Goal: Task Accomplishment & Management: Complete application form

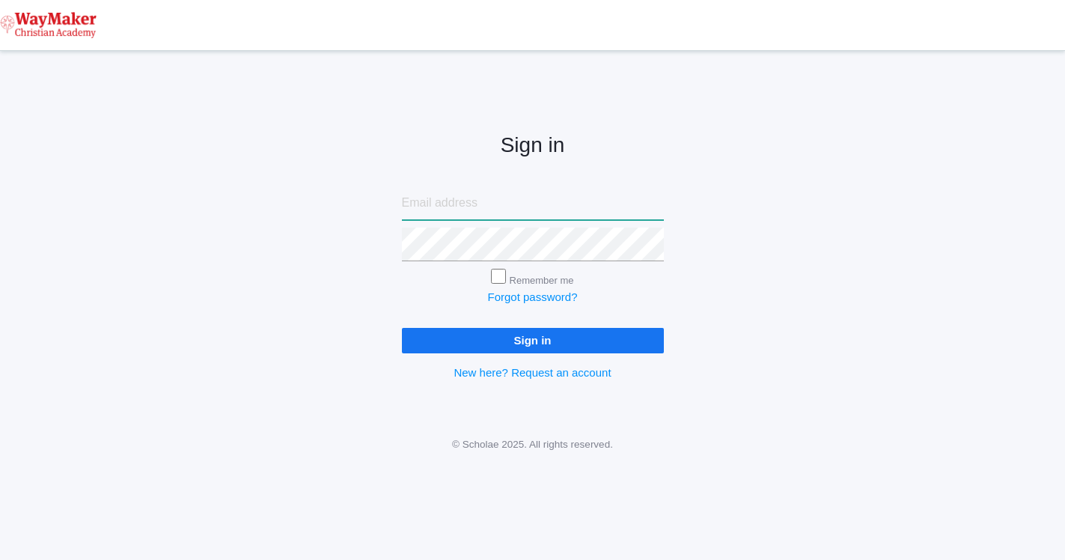
type input "angela.hazen3@gmail.com"
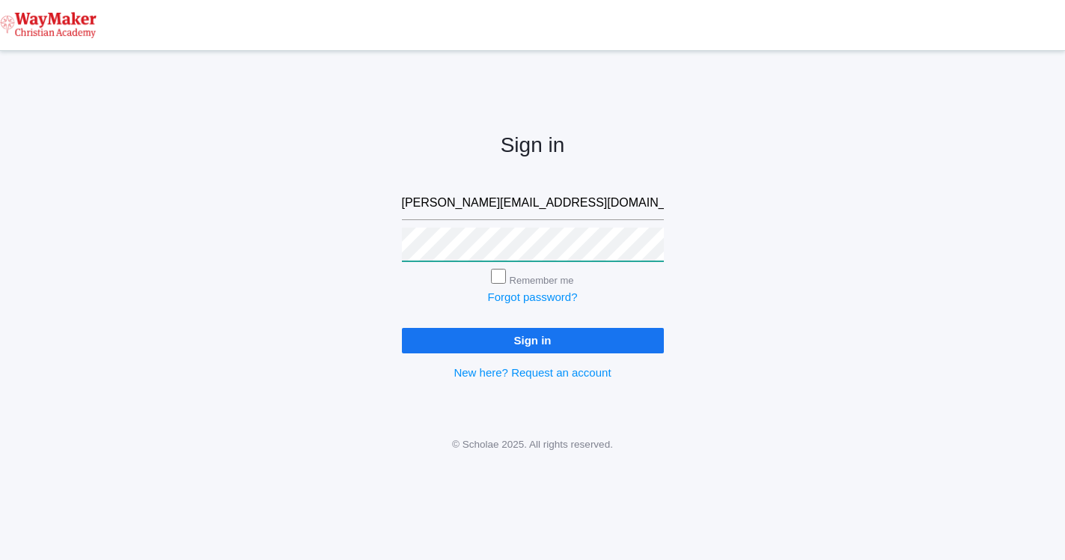
click at [532, 337] on input "Sign in" at bounding box center [533, 340] width 262 height 25
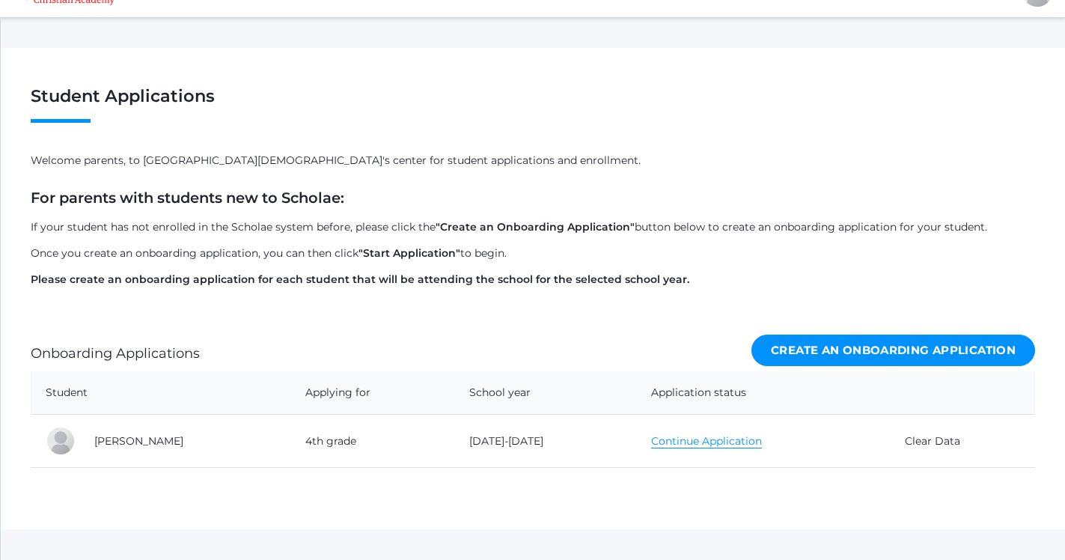
scroll to position [36, 0]
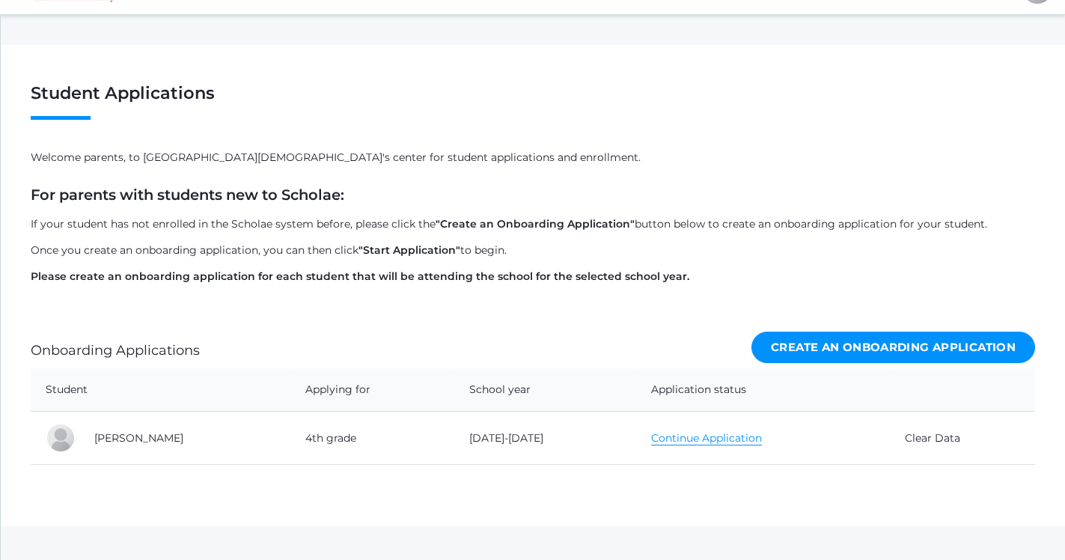
click at [652, 434] on link "Continue Application" at bounding box center [706, 438] width 111 height 14
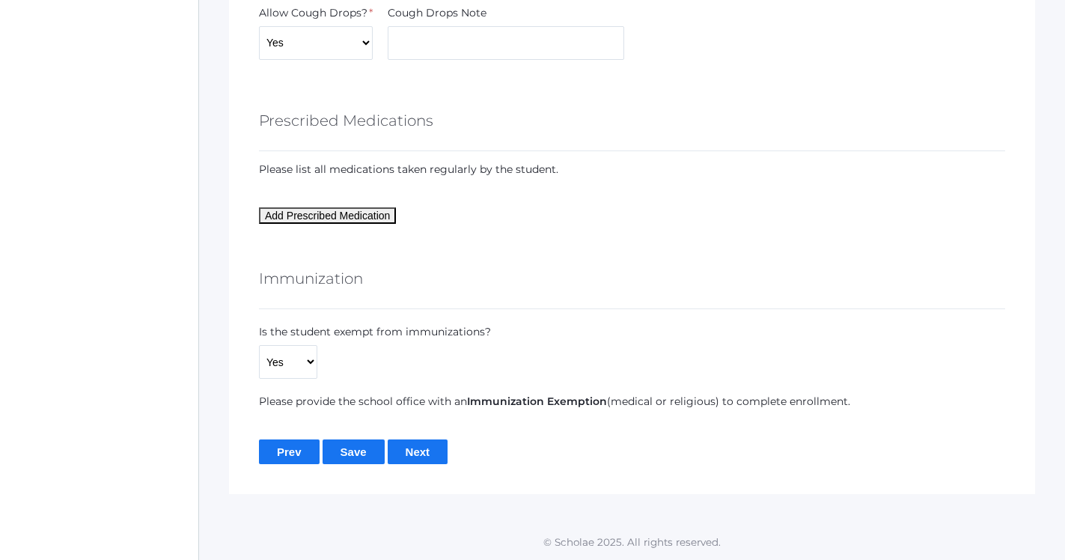
scroll to position [2043, 0]
click at [413, 450] on input "Next" at bounding box center [418, 451] width 61 height 25
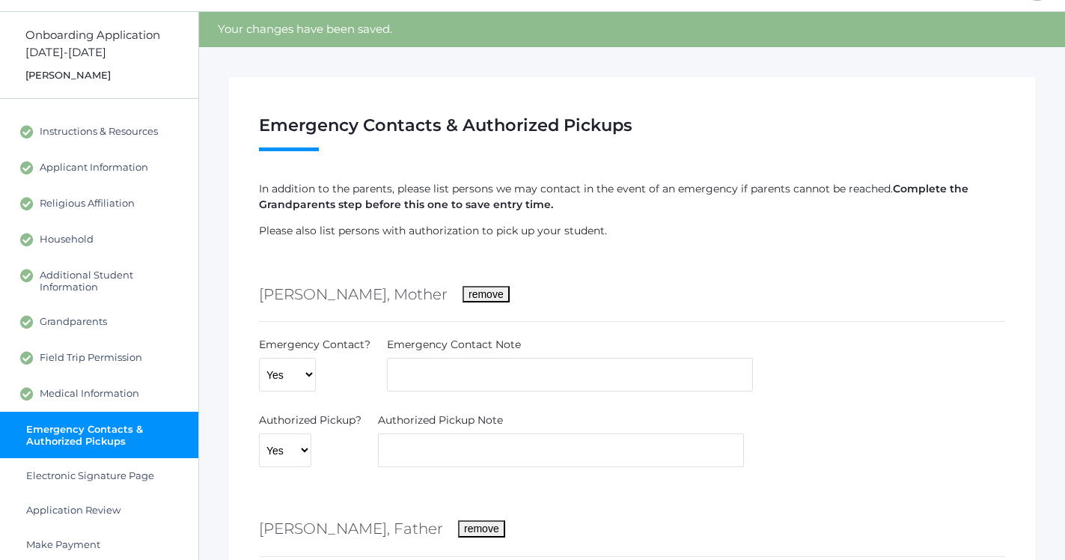
scroll to position [40, 0]
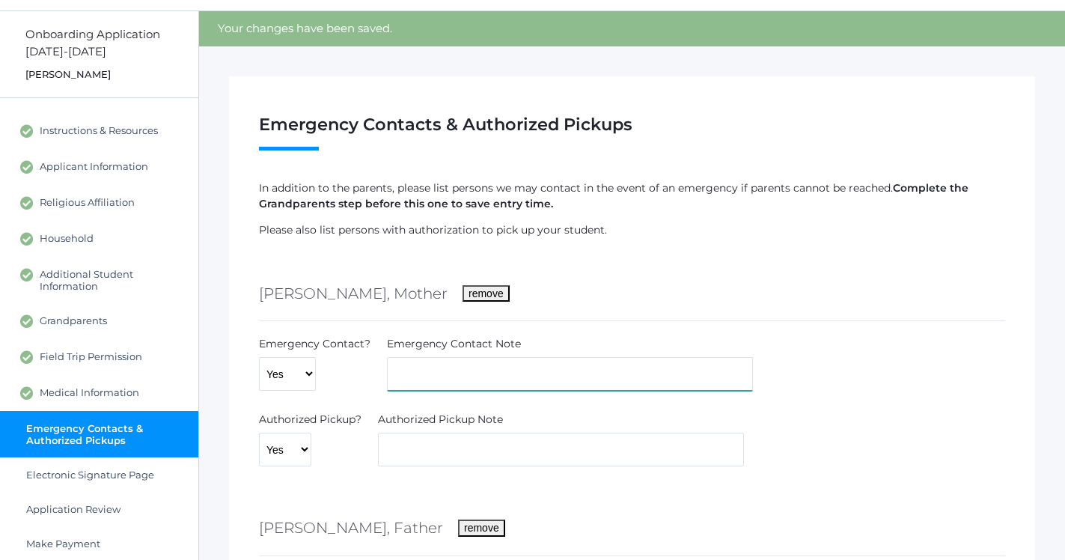
click at [433, 372] on input "text" at bounding box center [570, 374] width 366 height 34
type input "Marla Schaaf"
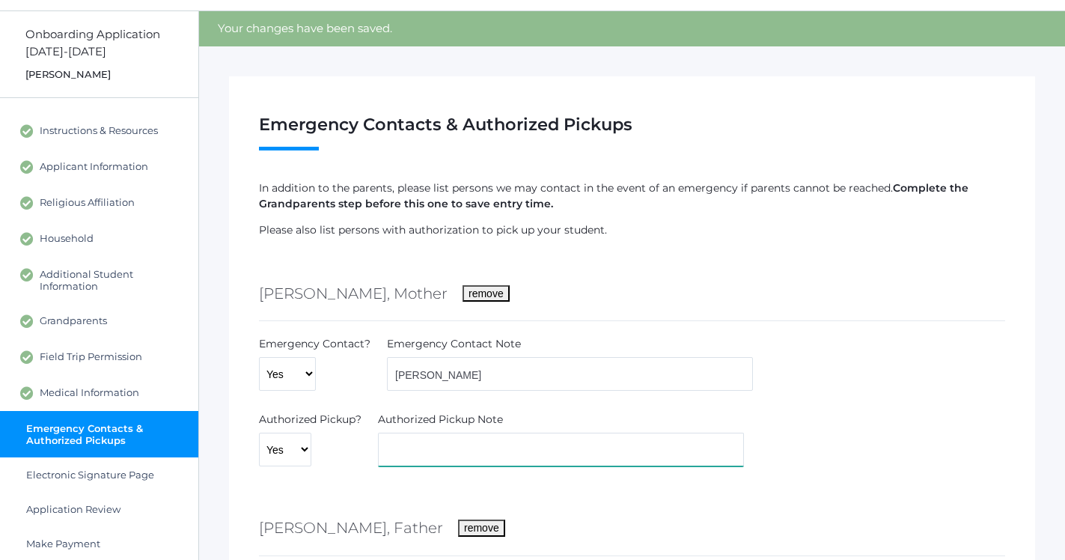
click at [520, 453] on input "text" at bounding box center [561, 449] width 366 height 34
type input "y"
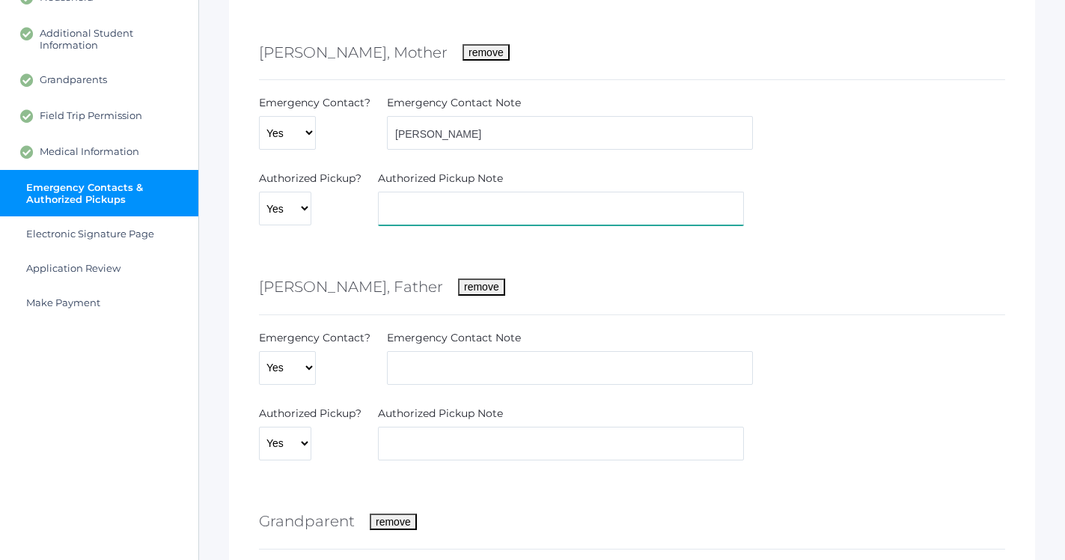
scroll to position [273, 0]
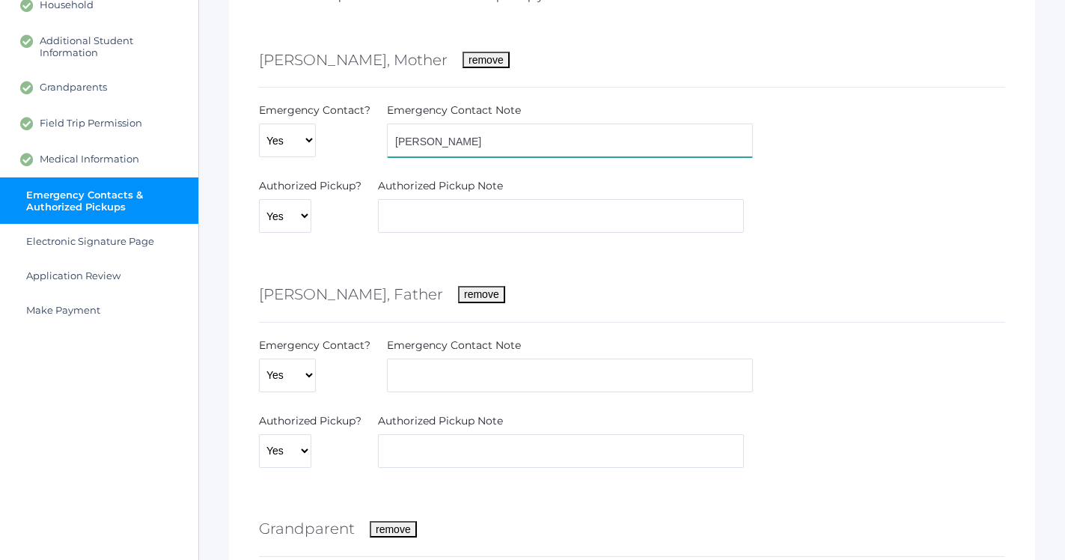
drag, startPoint x: 495, startPoint y: 137, endPoint x: 358, endPoint y: 105, distance: 139.8
click at [358, 105] on div "Emergency Contact? Yes No Emergency Contact Note Marla Schaaf" at bounding box center [631, 133] width 761 height 61
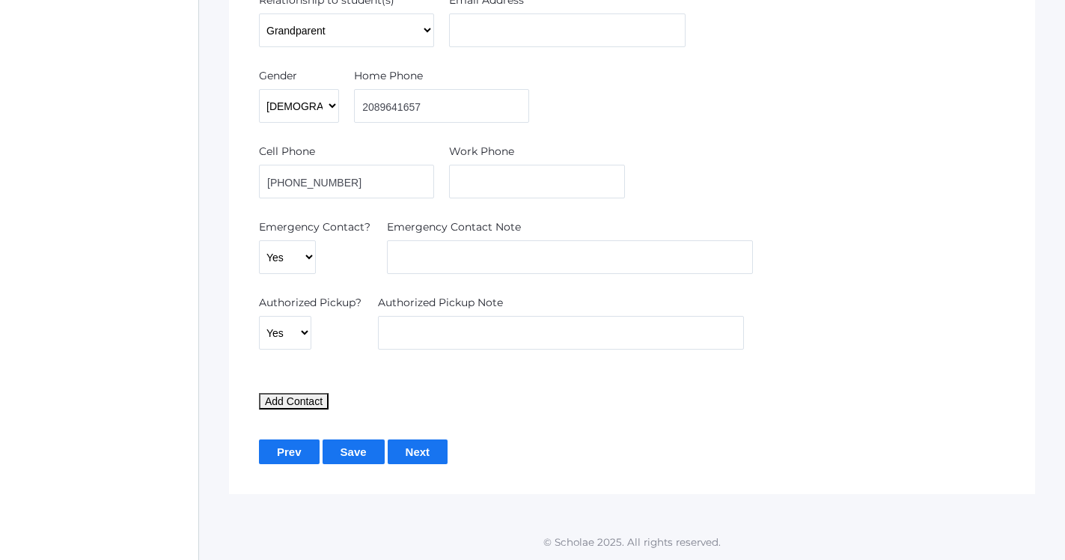
scroll to position [1465, 0]
click at [408, 456] on input "Next" at bounding box center [418, 451] width 61 height 25
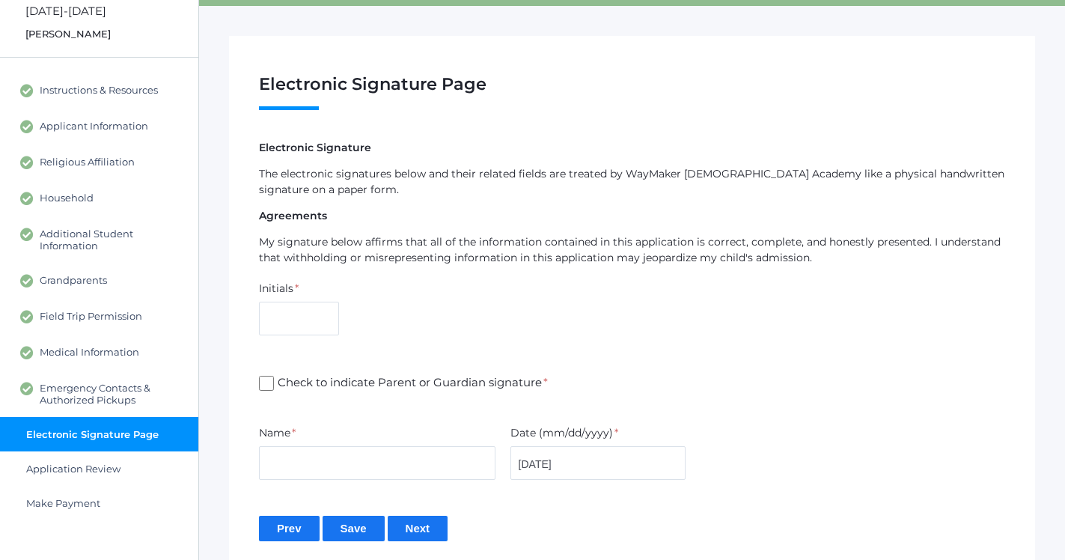
scroll to position [92, 0]
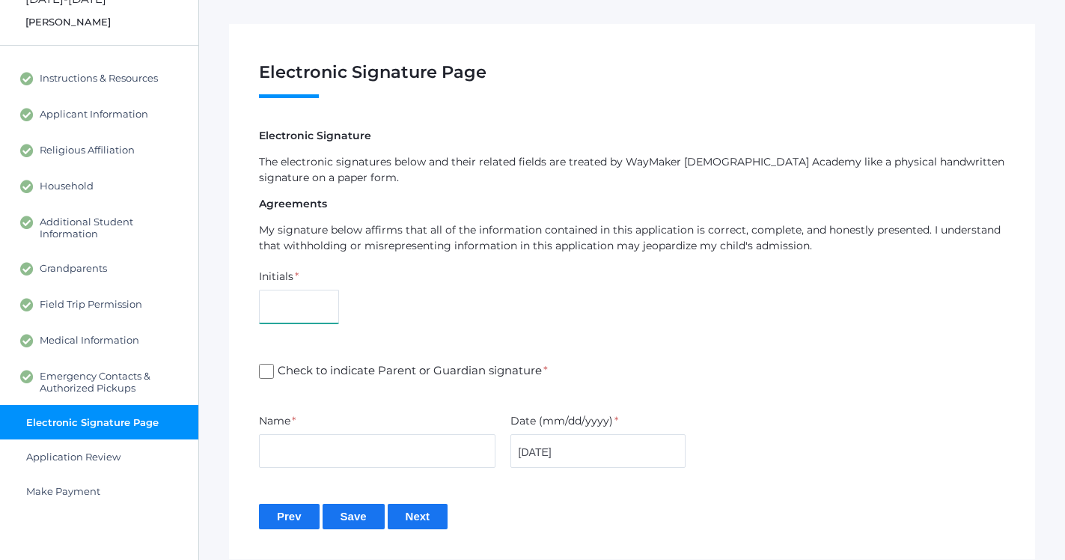
click at [284, 304] on input "text" at bounding box center [299, 307] width 80 height 34
type input "AH"
click at [409, 320] on div "Initials * AH" at bounding box center [631, 299] width 761 height 61
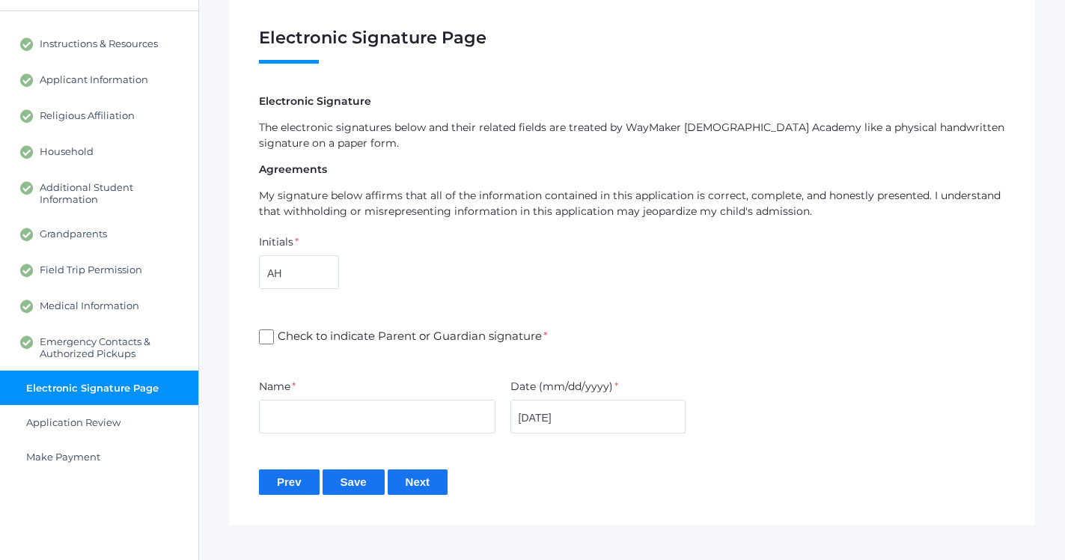
scroll to position [128, 0]
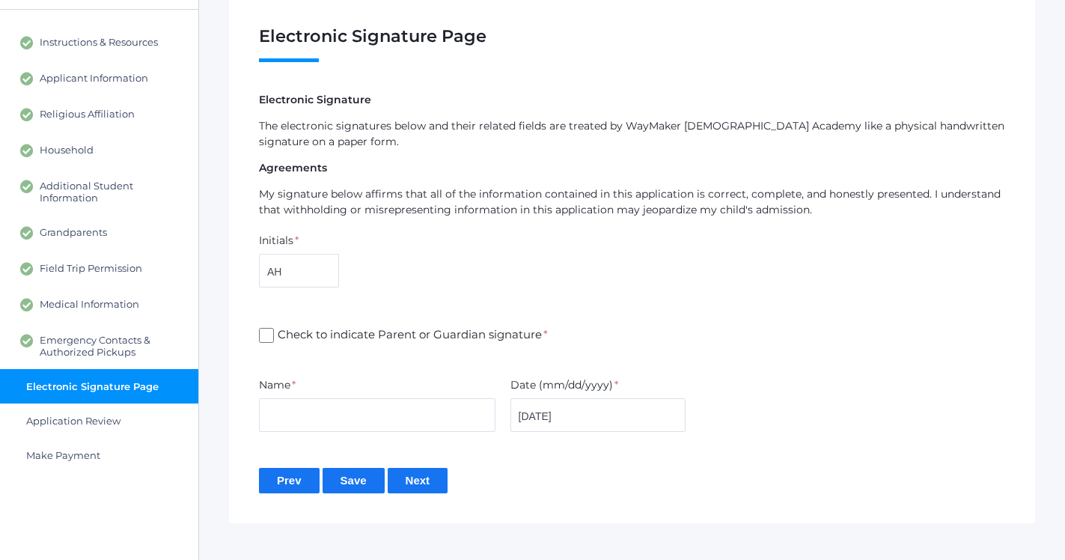
click at [269, 334] on input "Check to indicate Parent or Guardian signature *" at bounding box center [266, 335] width 15 height 15
checkbox input "true"
click at [289, 409] on input "text" at bounding box center [377, 415] width 236 height 34
type input "[PERSON_NAME]"
click at [353, 483] on input "Save" at bounding box center [353, 480] width 62 height 25
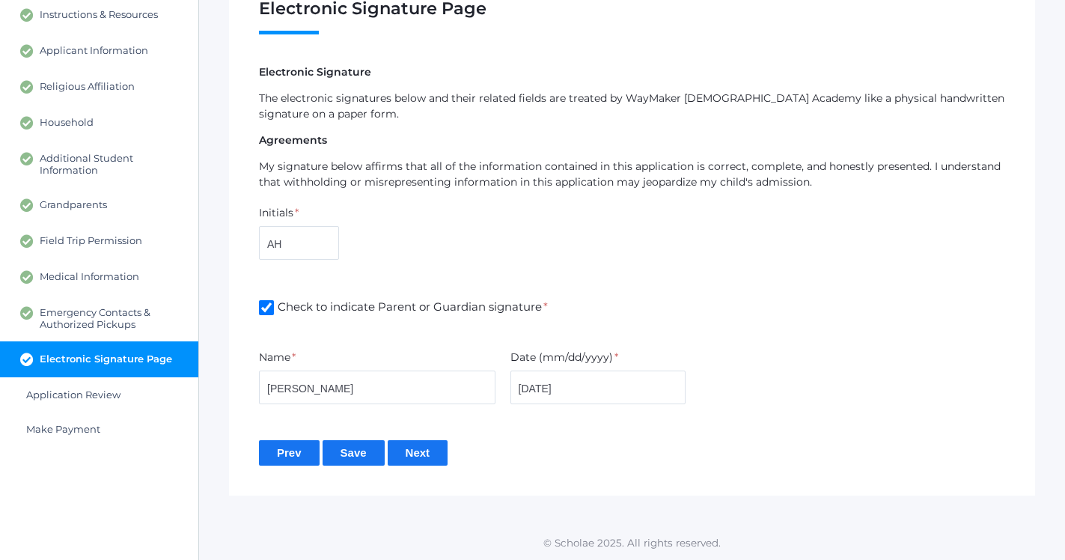
scroll to position [155, 0]
click at [408, 464] on input "Next" at bounding box center [418, 453] width 61 height 25
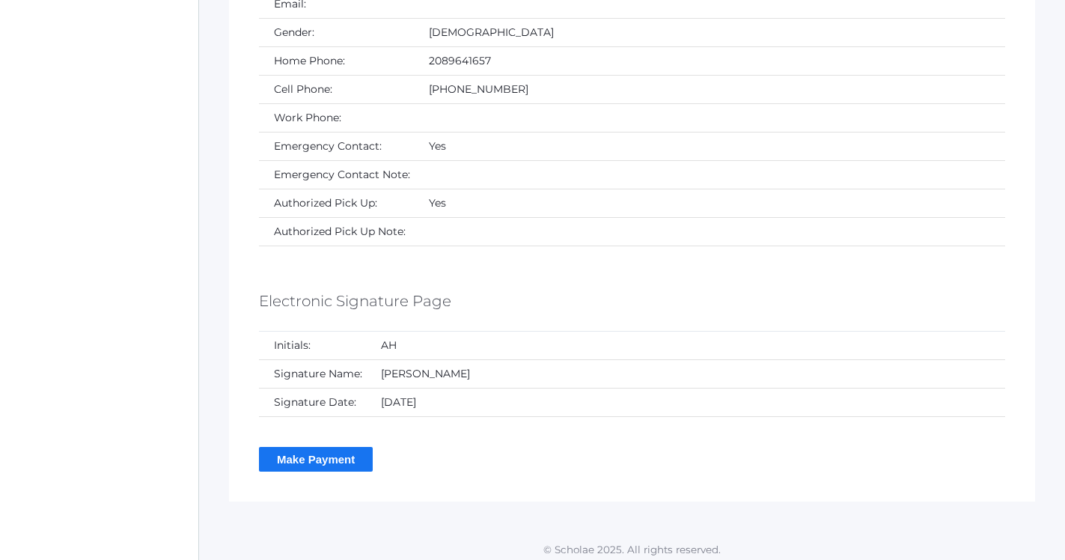
scroll to position [6107, 0]
click at [344, 450] on input "Make Payment" at bounding box center [316, 459] width 114 height 25
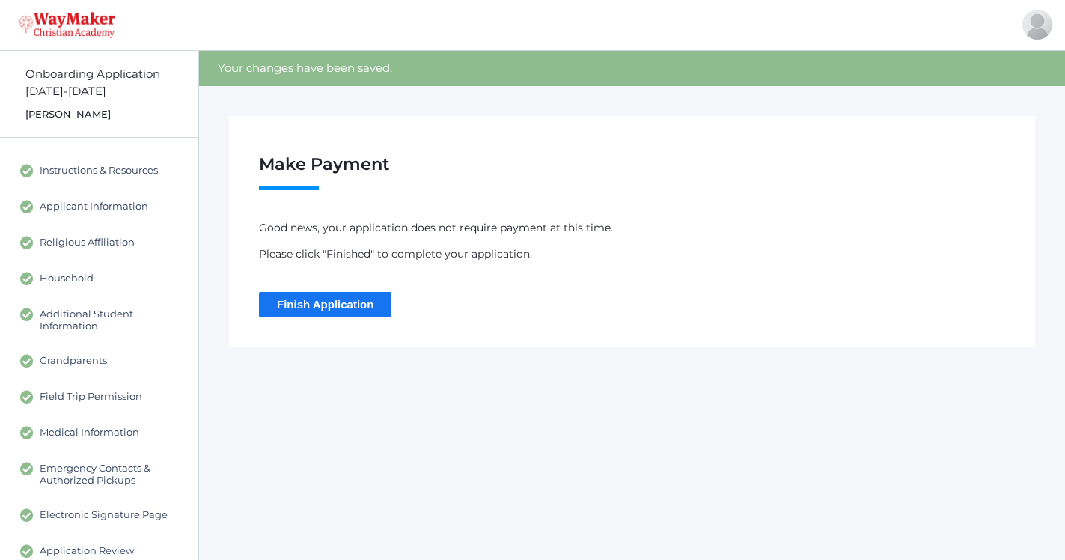
click at [311, 305] on input "Finish Application" at bounding box center [325, 304] width 132 height 25
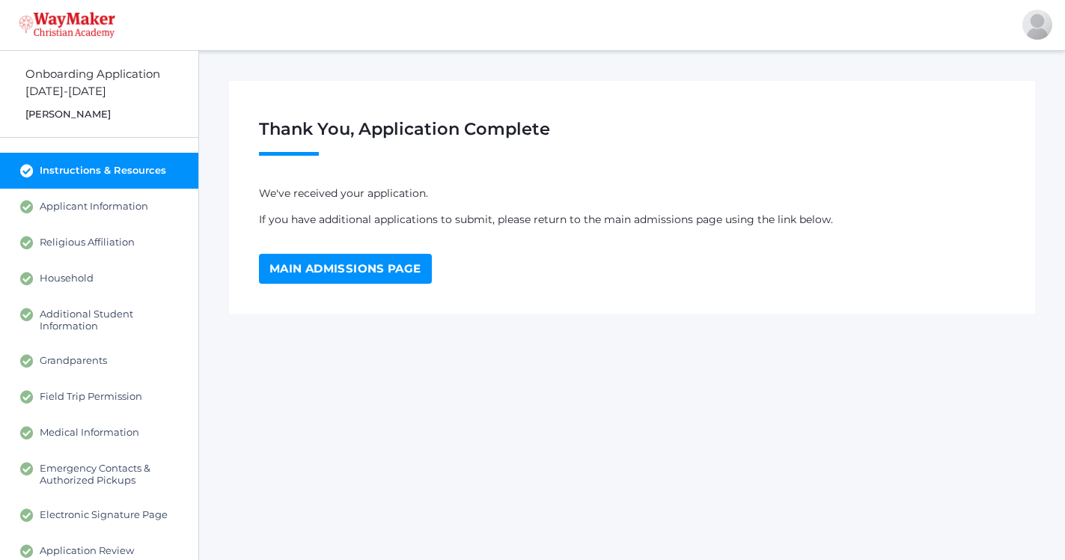
click at [319, 276] on link "Main Admissions Page" at bounding box center [345, 269] width 173 height 30
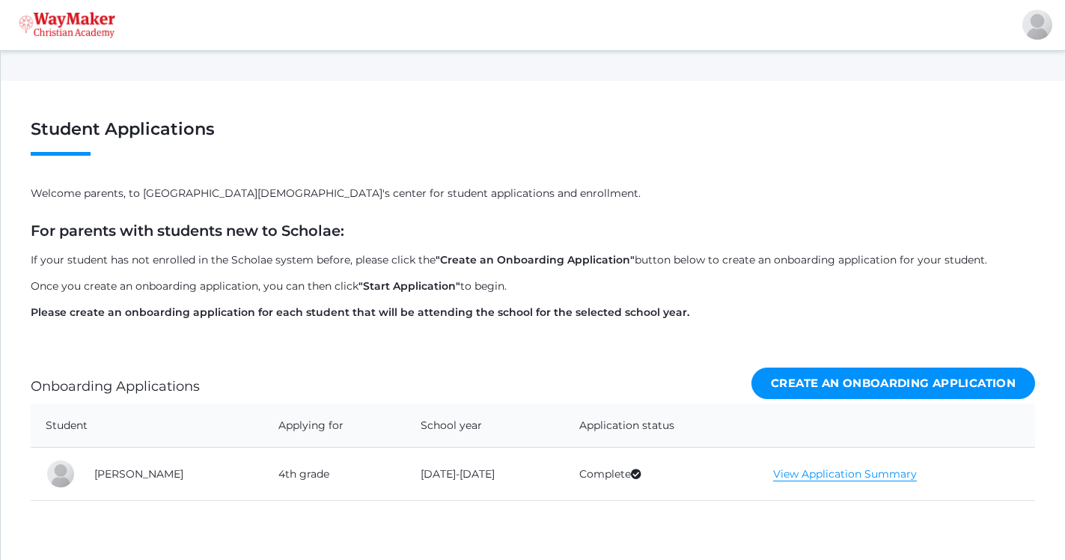
click at [831, 388] on link "Create an Onboarding Application" at bounding box center [893, 383] width 284 height 32
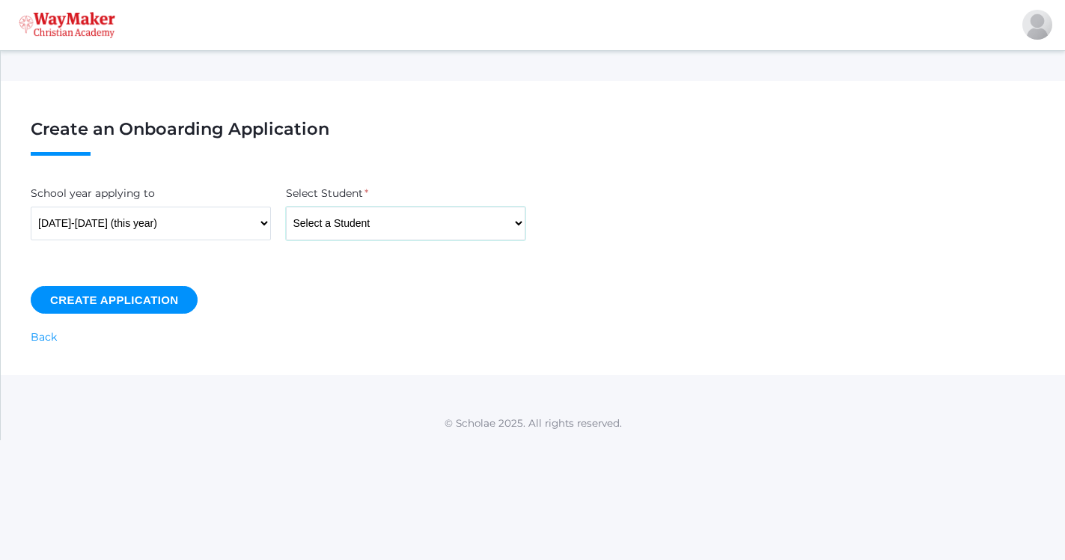
select select "4472"
click at [160, 300] on input "Create Application" at bounding box center [114, 300] width 167 height 28
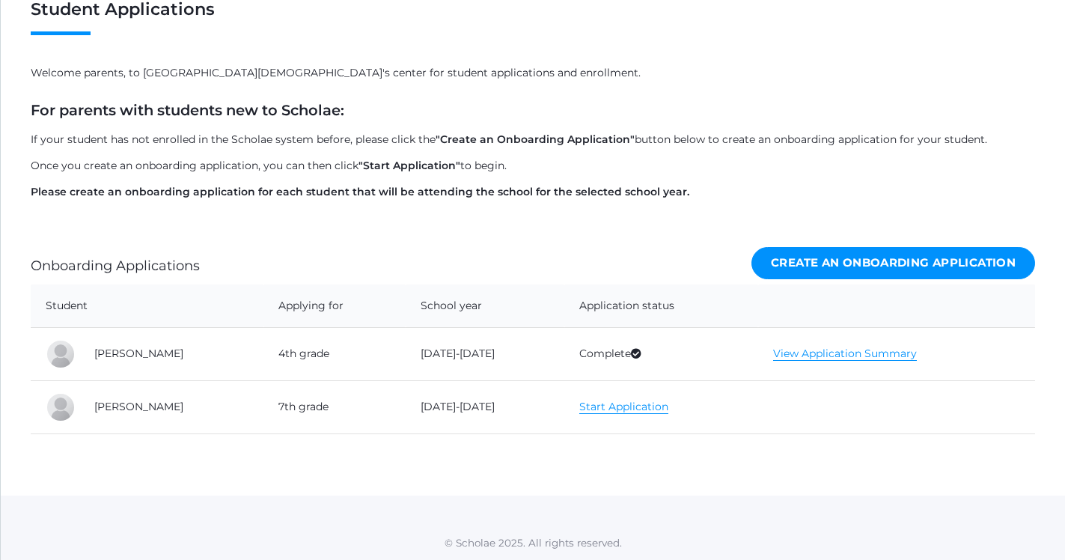
scroll to position [153, 0]
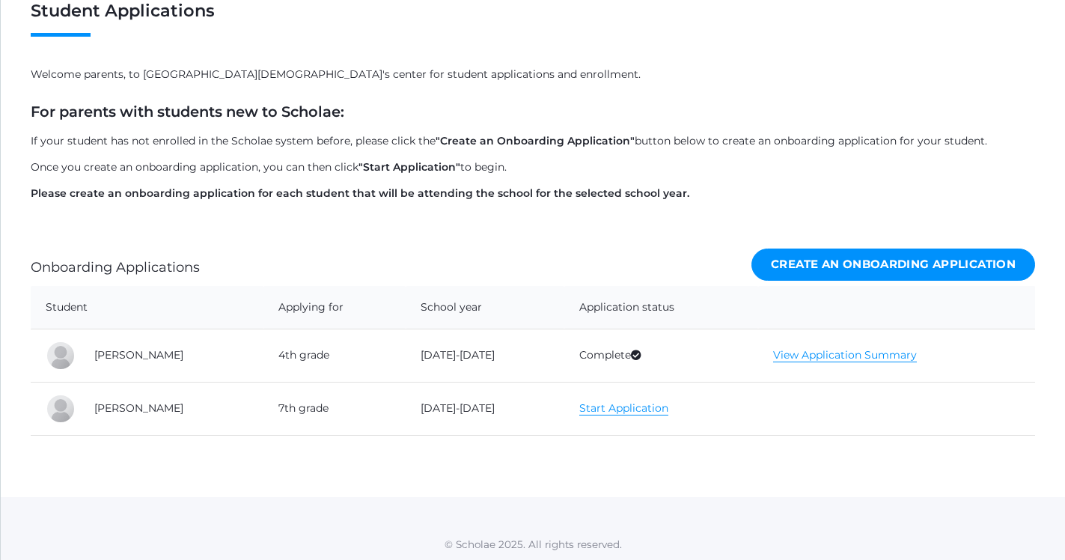
click at [593, 410] on link "Start Application" at bounding box center [623, 408] width 89 height 14
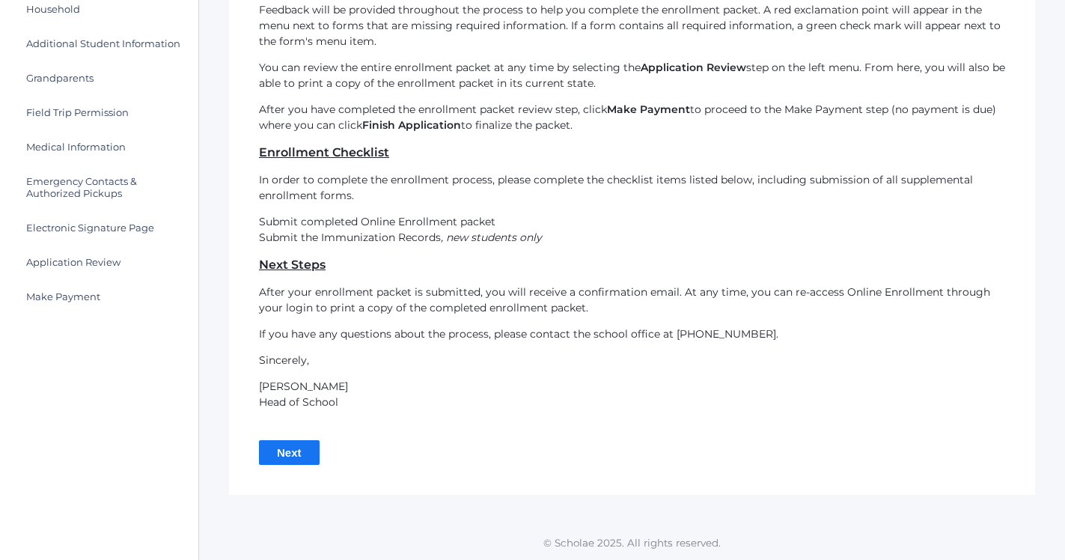
scroll to position [263, 0]
click at [293, 450] on input "Next" at bounding box center [289, 453] width 61 height 25
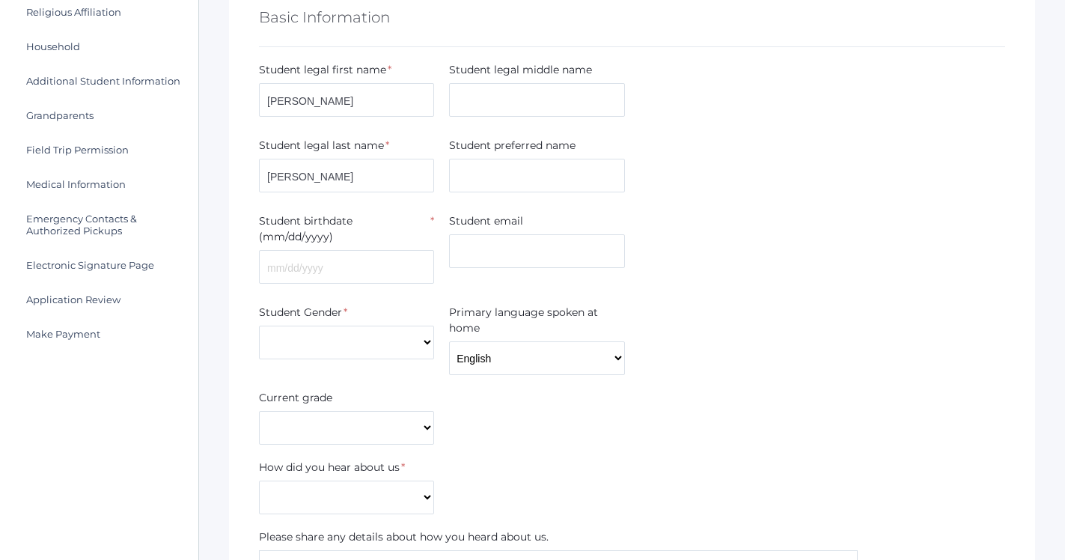
scroll to position [229, 0]
click at [305, 249] on input "text" at bounding box center [346, 266] width 175 height 34
type input "10/12/2012"
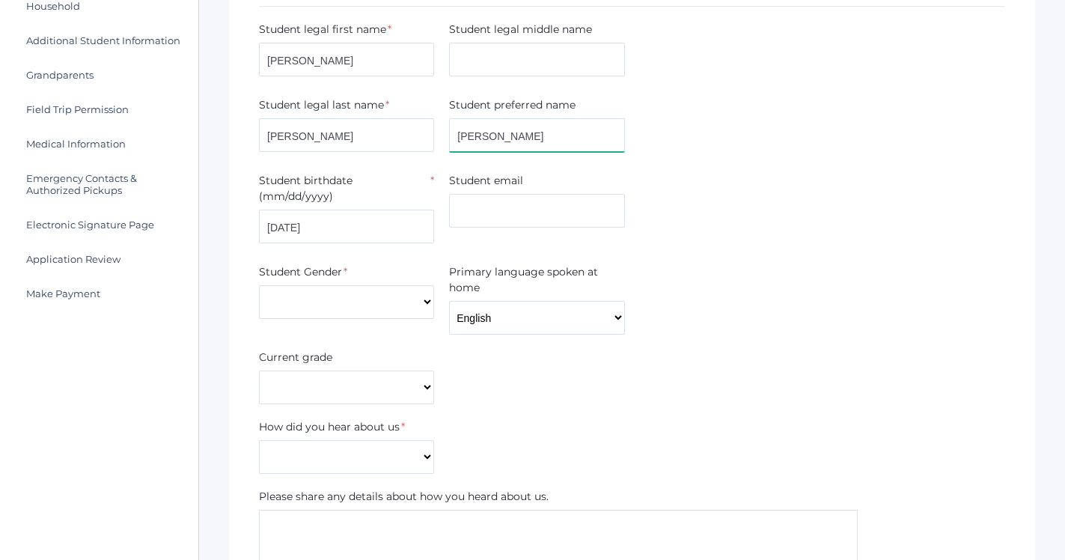
scroll to position [269, 0]
type input "Rae"
click at [712, 84] on form "Basic Information Student legal first name * Raelyn Student legal middle name S…" at bounding box center [632, 532] width 746 height 1162
select select "Female"
select select "7th Grade"
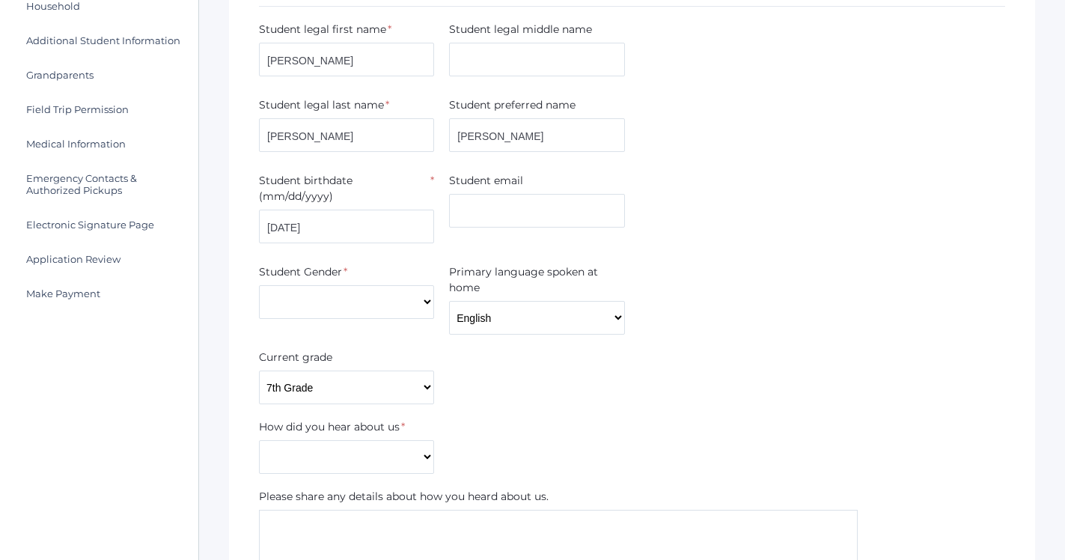
click at [554, 381] on div "Current grade Pre-K Kindergarten 1st Grade 2nd Grade 3rd Grade 4th Grade 5th Gr…" at bounding box center [631, 376] width 761 height 55
click at [360, 460] on form "Basic Information Student legal first name * Raelyn Student legal middle name S…" at bounding box center [632, 532] width 746 height 1162
select select "Word of mouth"
click at [570, 419] on div "How did you hear about us * Current Student Sibling Drove by school Former pare…" at bounding box center [631, 446] width 761 height 55
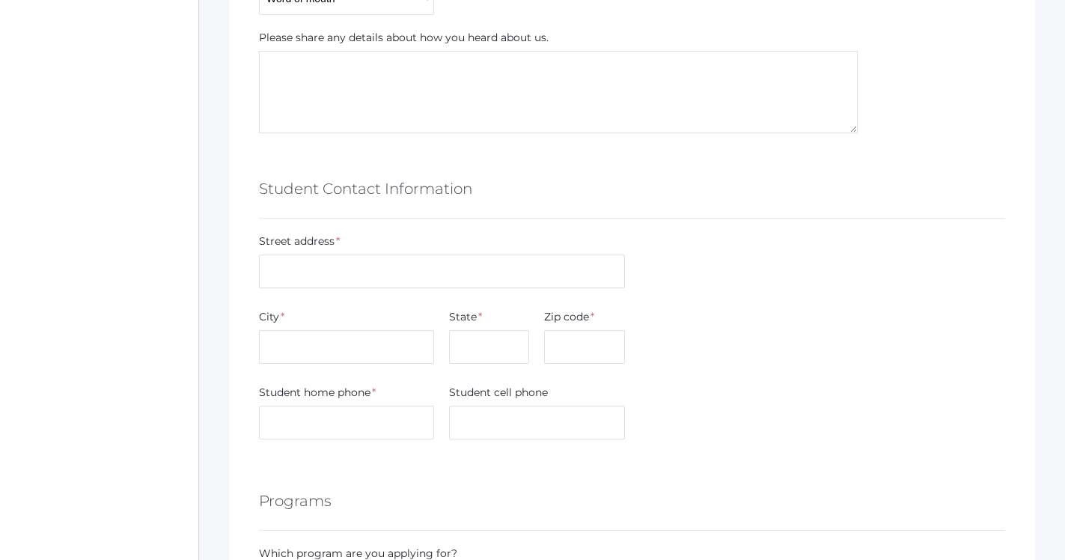
scroll to position [767, 0]
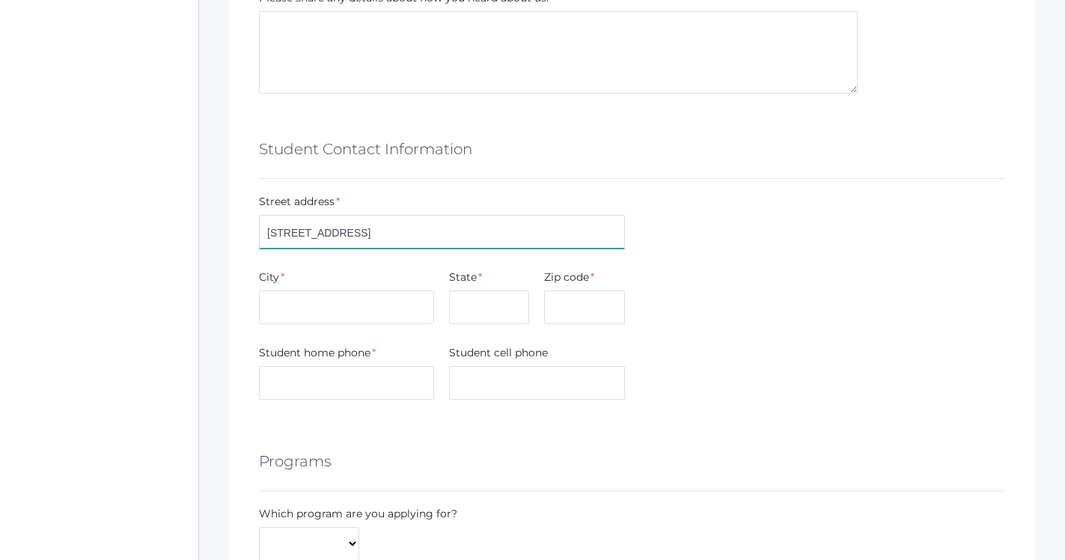
type input "16023 North Pinewood Way"
type input "Hayden"
type input "ID"
type input "83835"
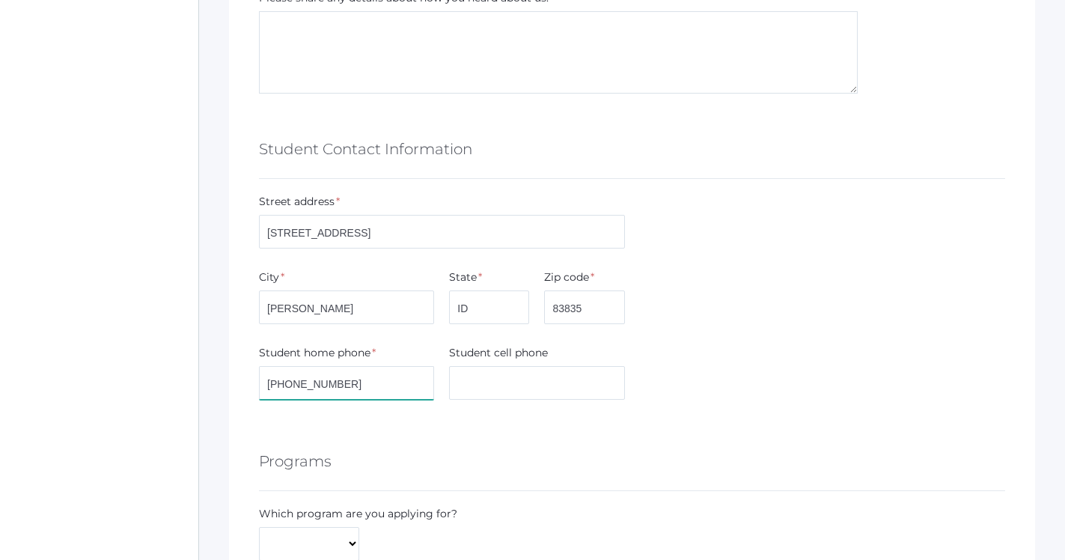
type input "208-964-2925"
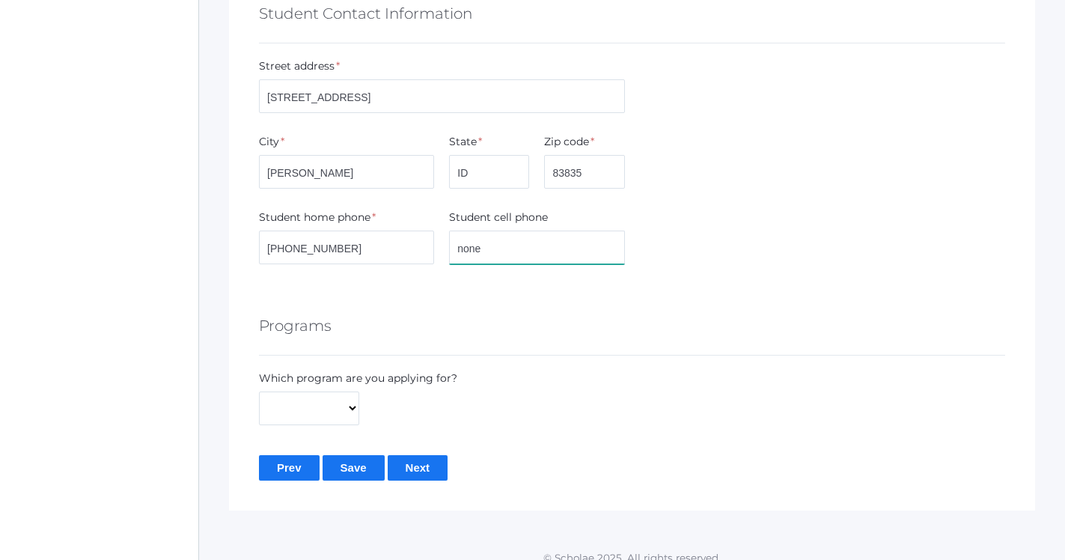
scroll to position [901, 0]
type input "none"
select select "Full-Time"
click at [415, 462] on input "Next" at bounding box center [418, 468] width 61 height 25
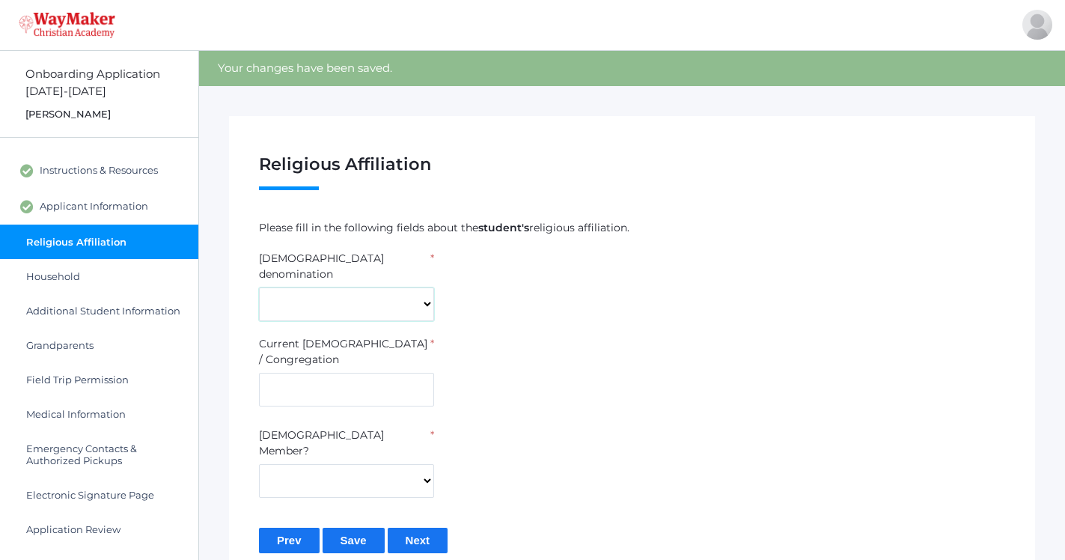
select select "[DEMOGRAPHIC_DATA]"
click at [348, 373] on input "text" at bounding box center [346, 390] width 175 height 34
click at [268, 373] on input "Heart" at bounding box center [346, 390] width 175 height 34
type input "The Heart"
select select "Yes"
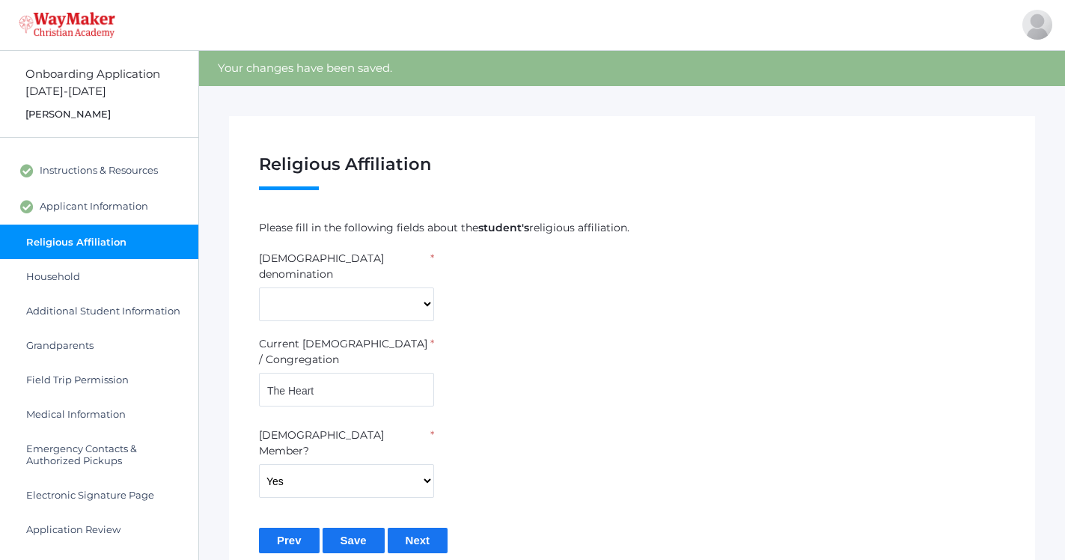
click at [565, 430] on div "[DEMOGRAPHIC_DATA] Member? * Yes No" at bounding box center [631, 462] width 761 height 70
click at [438, 527] on input "Next" at bounding box center [418, 539] width 61 height 25
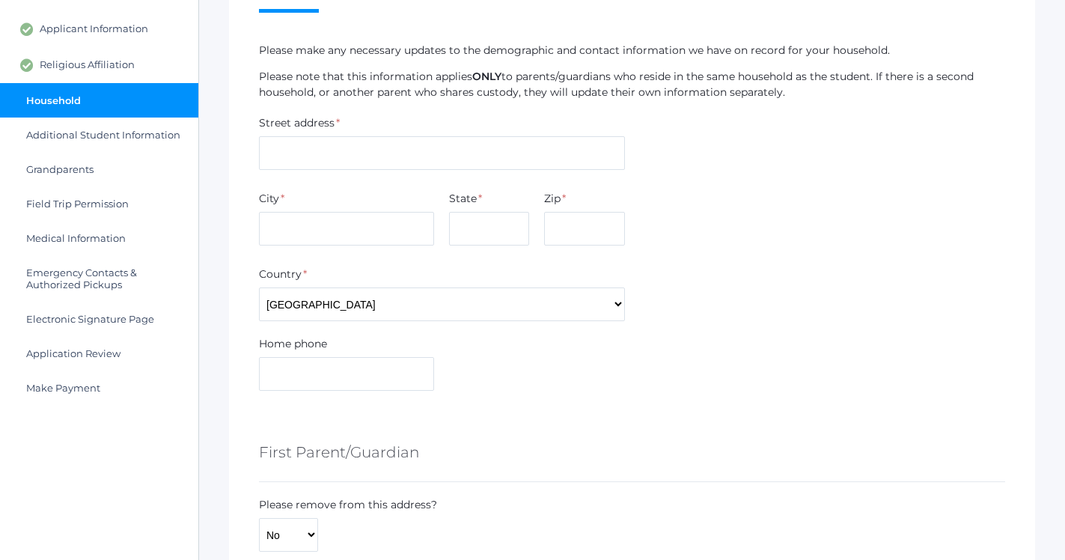
scroll to position [183, 0]
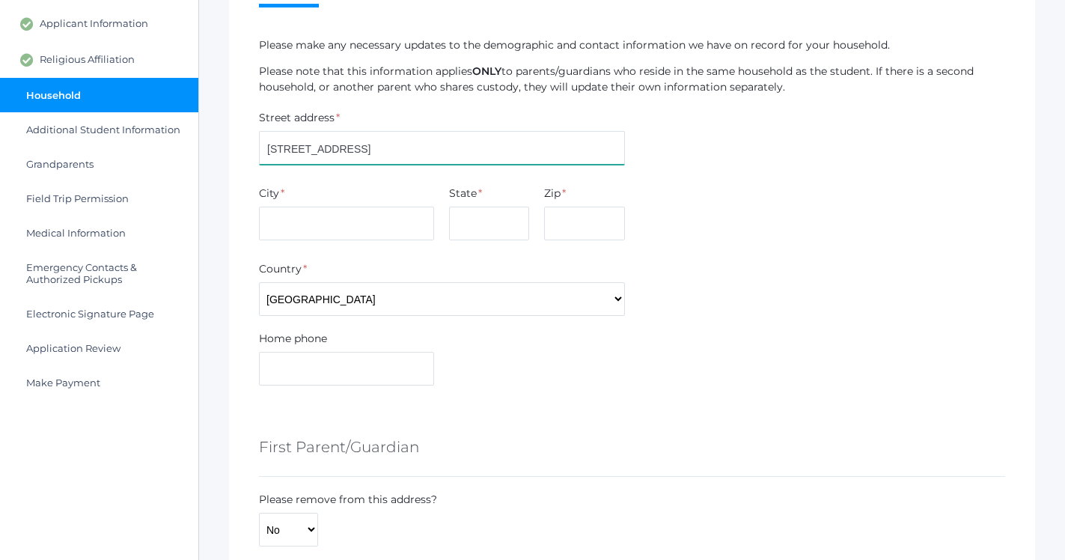
type input "[STREET_ADDRESS]"
type input "[PERSON_NAME]"
type input "ID"
click at [610, 227] on input "83835q" at bounding box center [584, 224] width 80 height 34
type input "83835"
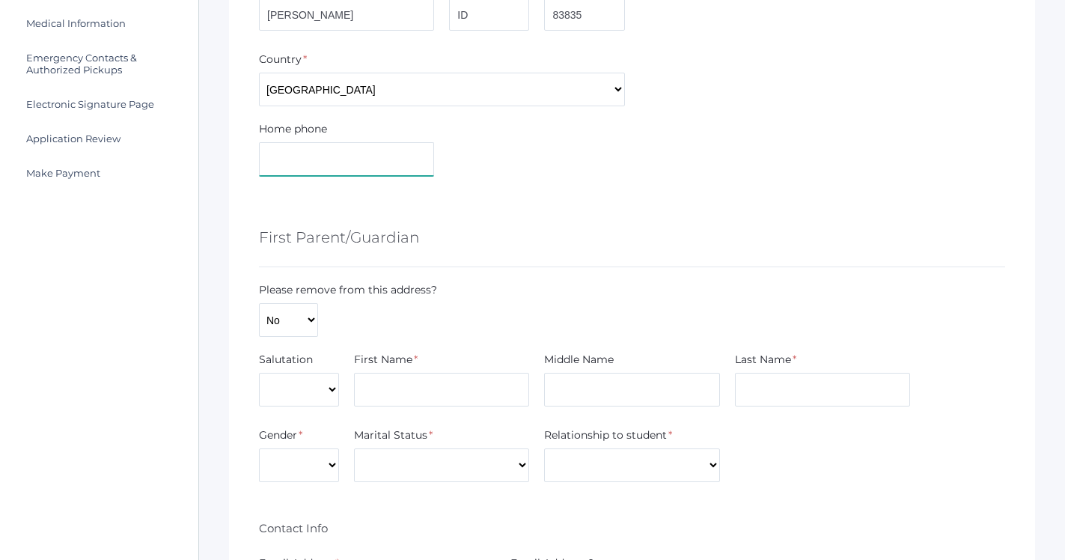
scroll to position [393, 0]
type input "[PHONE_NUMBER]"
click at [550, 211] on div "First Parent/Guardian" at bounding box center [632, 238] width 746 height 55
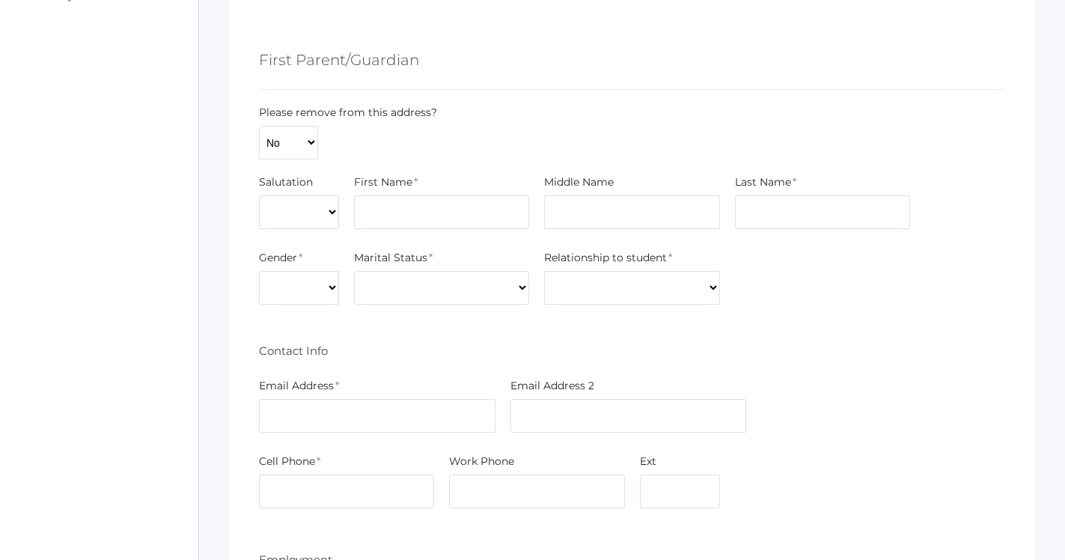
scroll to position [591, 0]
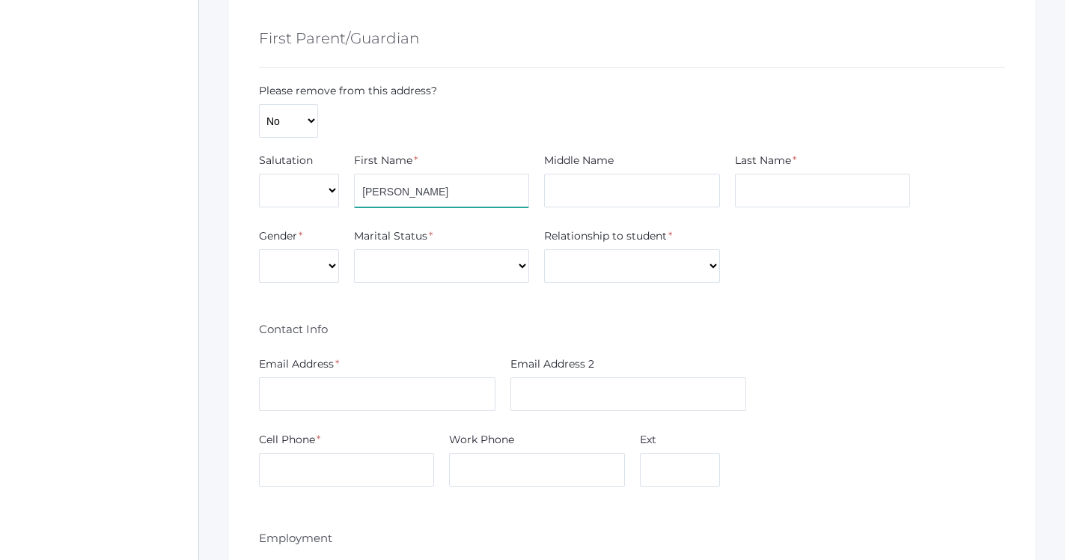
type input "[PERSON_NAME]"
select select "[DEMOGRAPHIC_DATA]"
select select "Married"
select select "Mother"
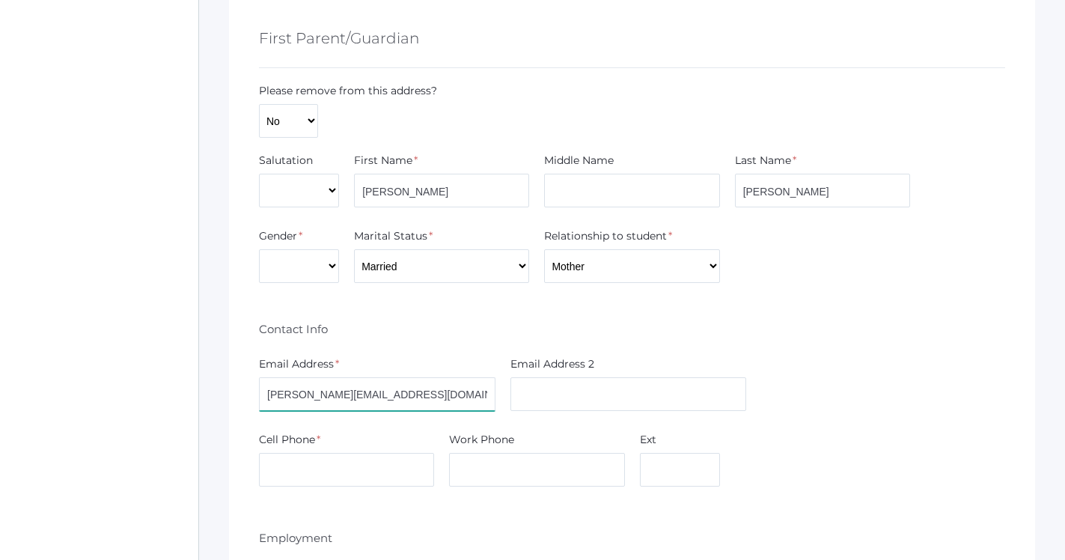
type input "[PERSON_NAME][EMAIL_ADDRESS][DOMAIN_NAME]"
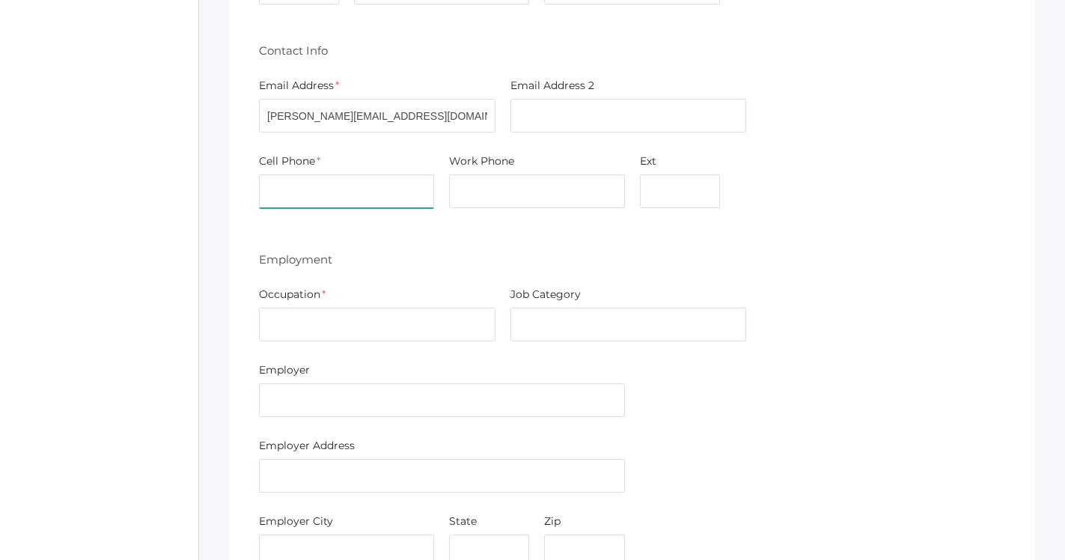
scroll to position [871, 0]
type input "[PHONE_NUMBER]"
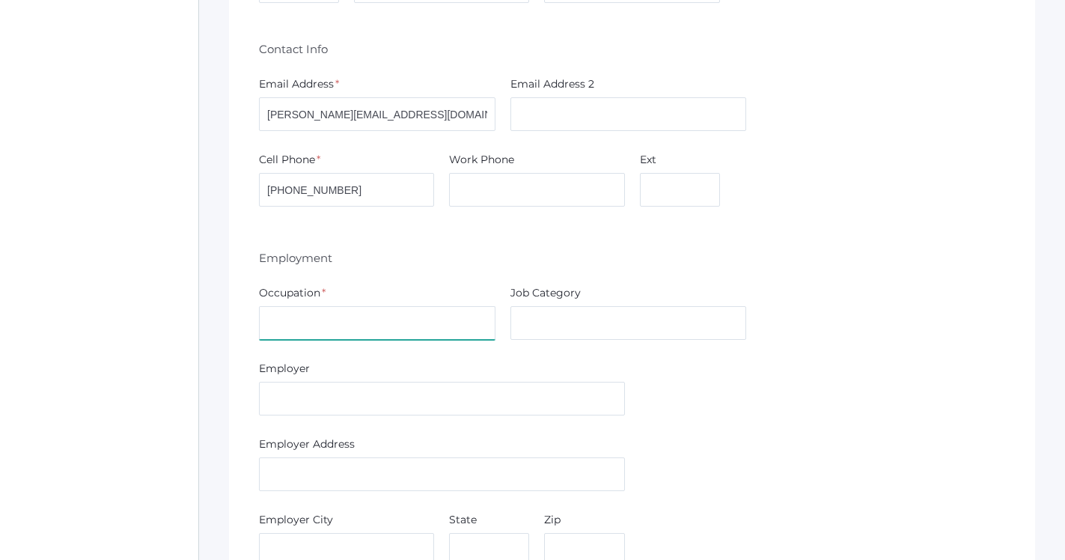
click at [308, 322] on input "text" at bounding box center [377, 323] width 236 height 34
type input "Nurse"
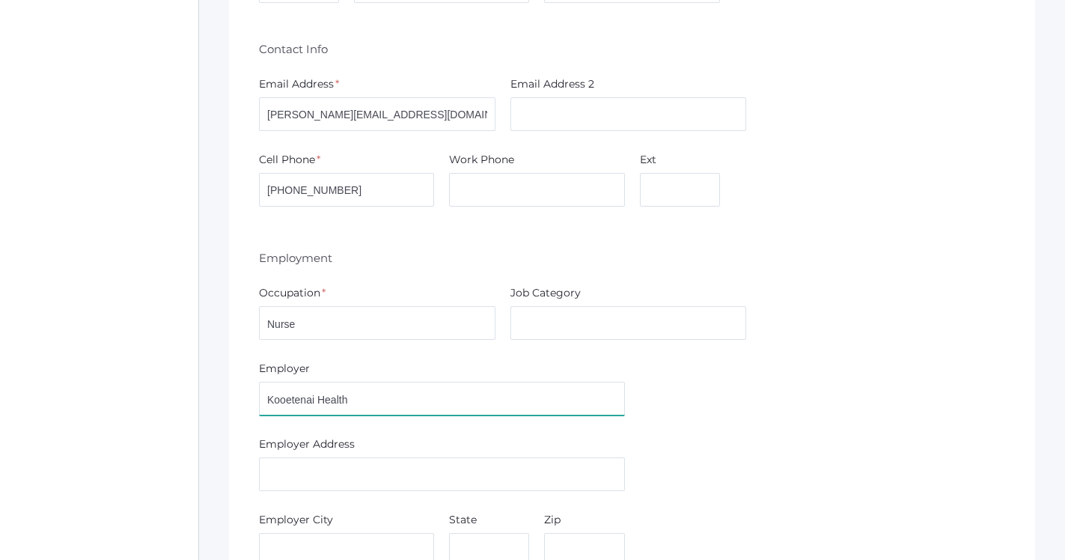
type input "Kooetenai Health"
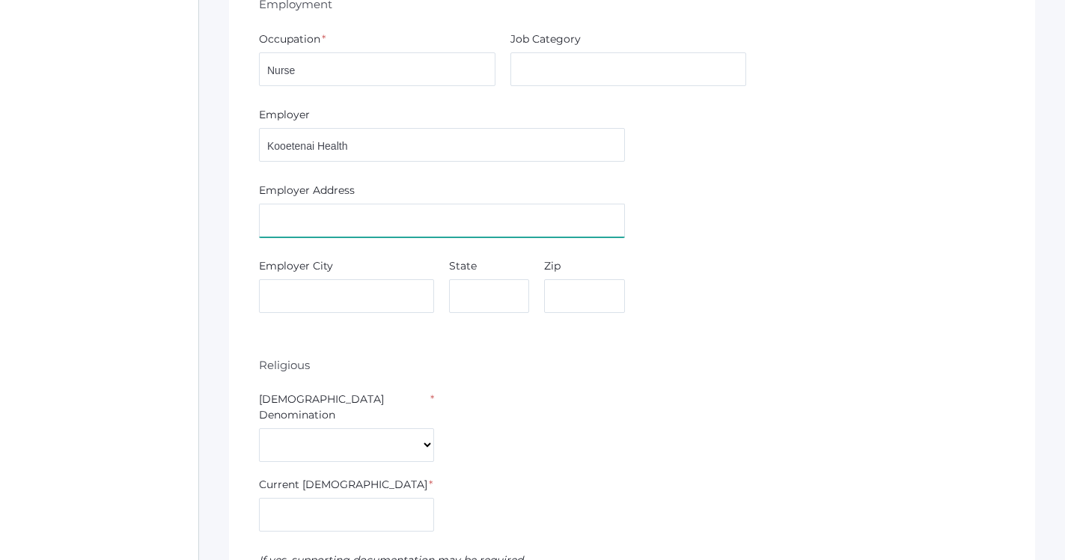
scroll to position [1127, 0]
select select "[DEMOGRAPHIC_DATA]"
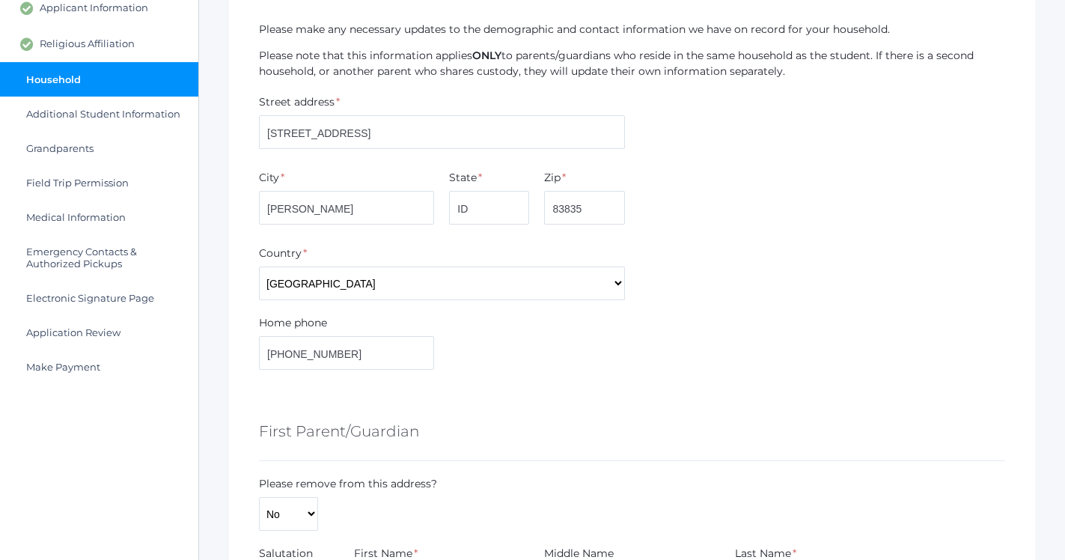
scroll to position [134, 0]
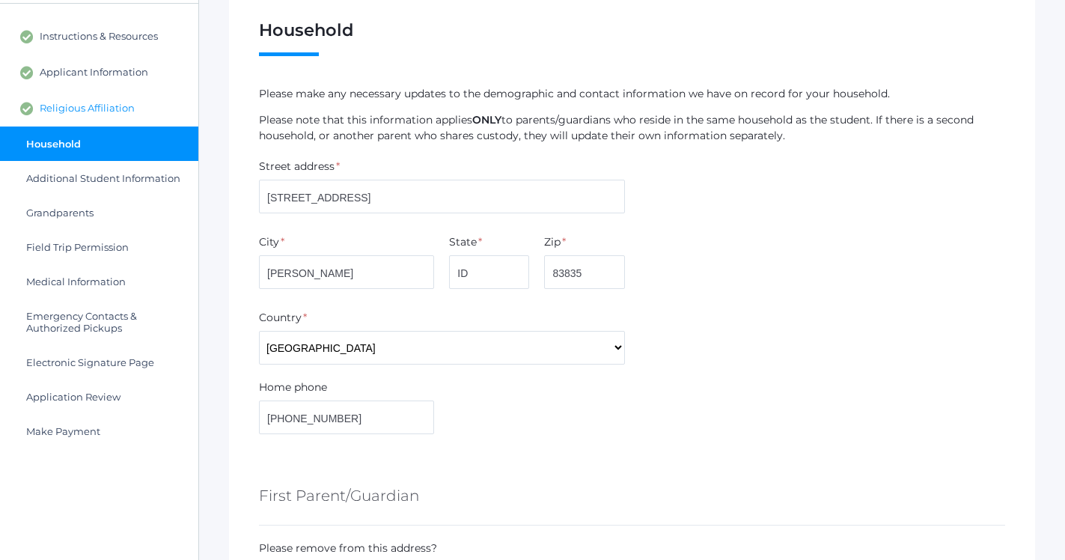
click at [68, 108] on span "Religious Affiliation" at bounding box center [87, 108] width 95 height 13
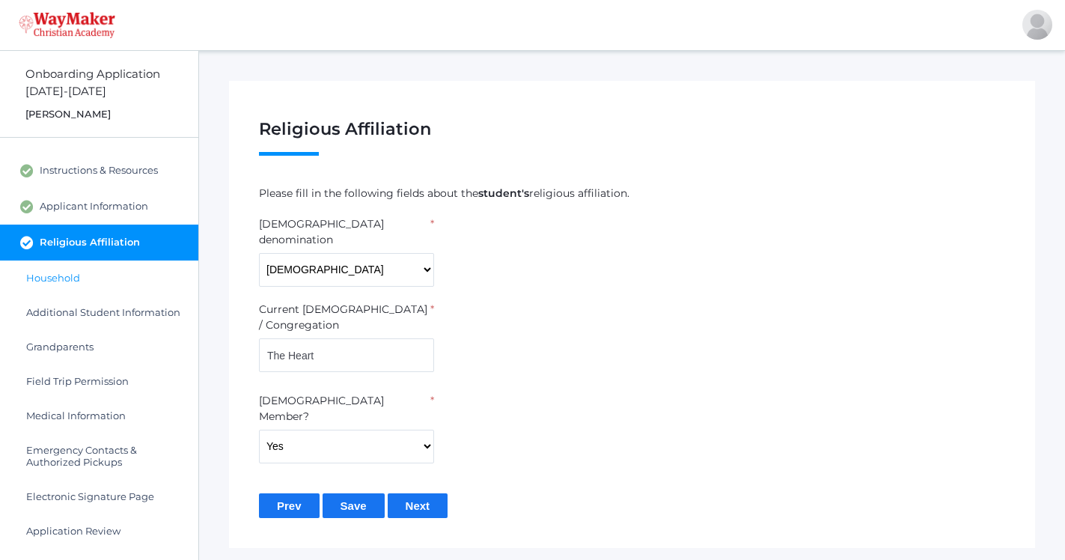
click at [65, 272] on span "Household" at bounding box center [53, 278] width 54 height 12
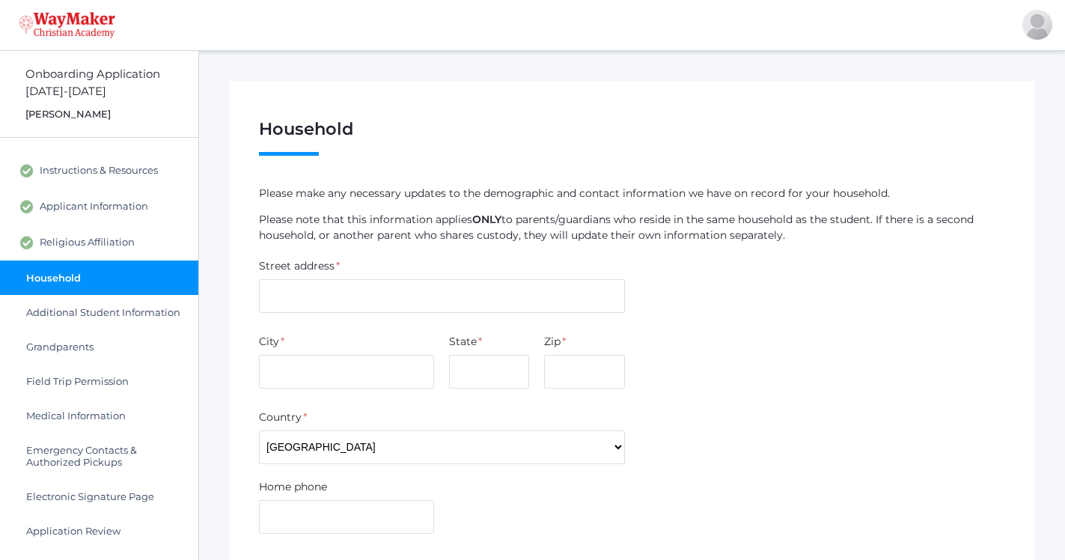
click at [369, 272] on div "Street address *" at bounding box center [442, 268] width 366 height 21
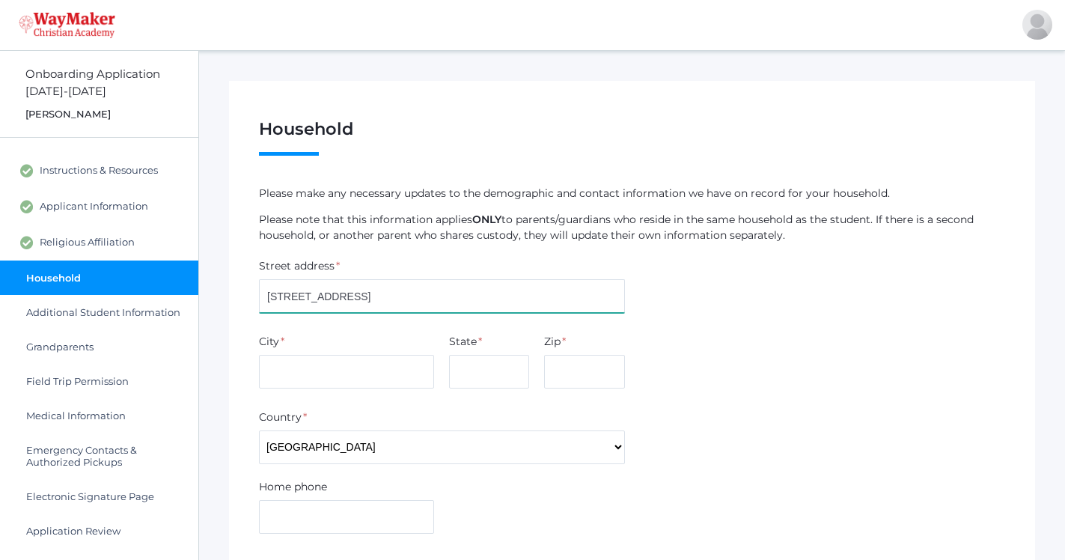
type input "[STREET_ADDRESS]"
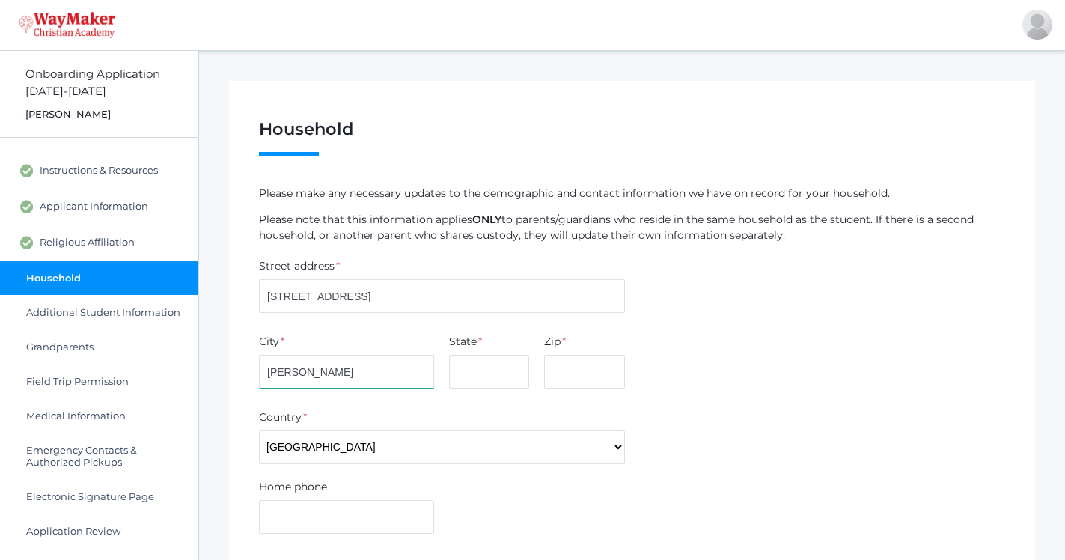
type input "[PERSON_NAME]"
type input "ID"
type input "83835"
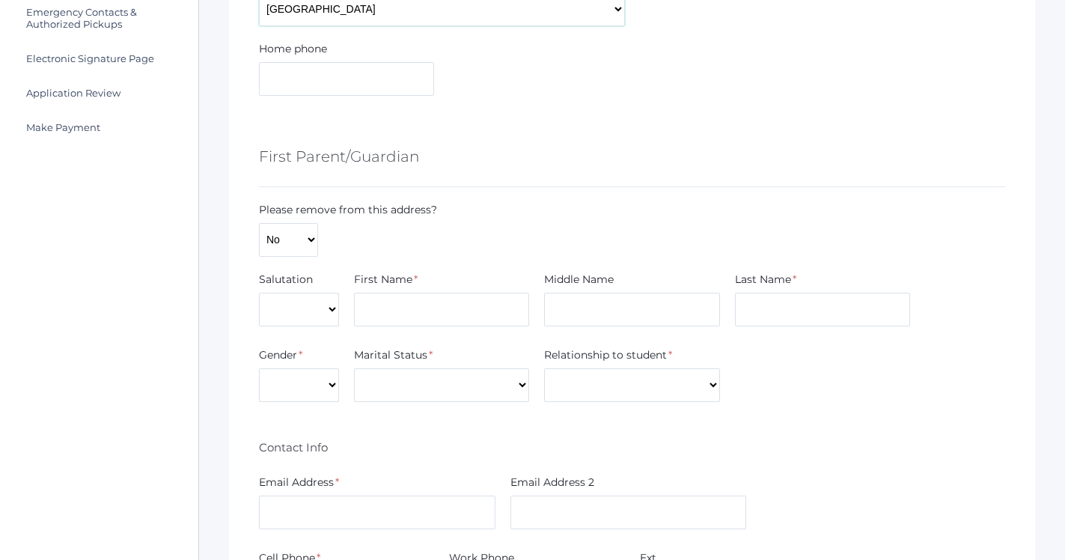
scroll to position [435, 0]
type input "[PERSON_NAME]"
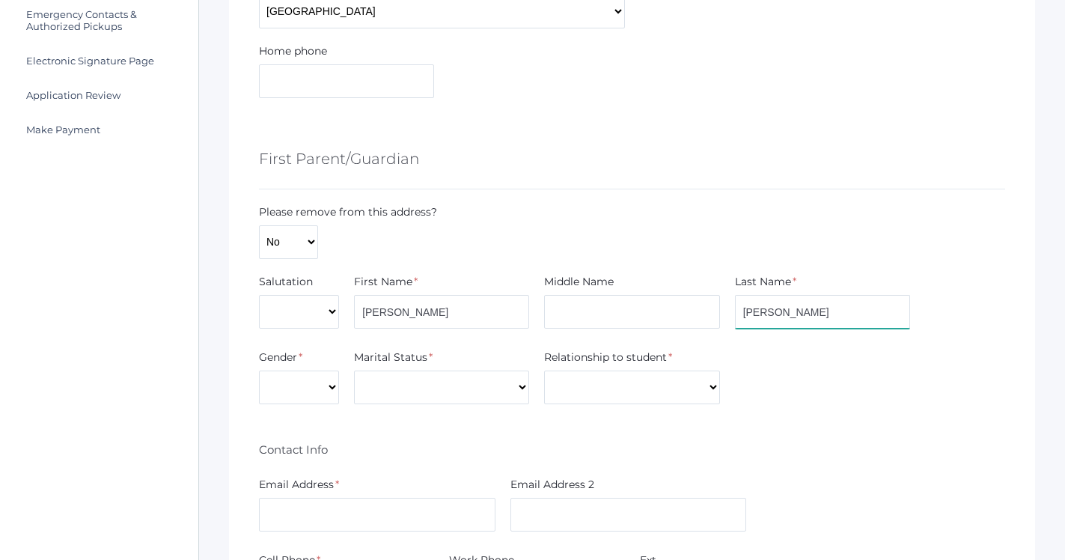
type input "[PERSON_NAME]"
select select "[DEMOGRAPHIC_DATA]"
select select "Married"
select select "Mother"
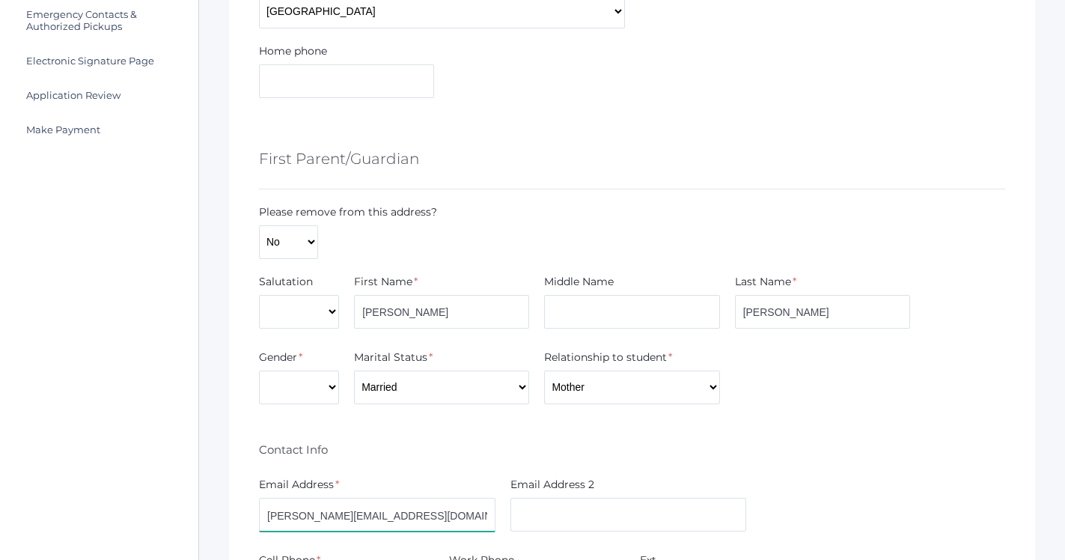
type input "[PERSON_NAME][EMAIL_ADDRESS][DOMAIN_NAME]"
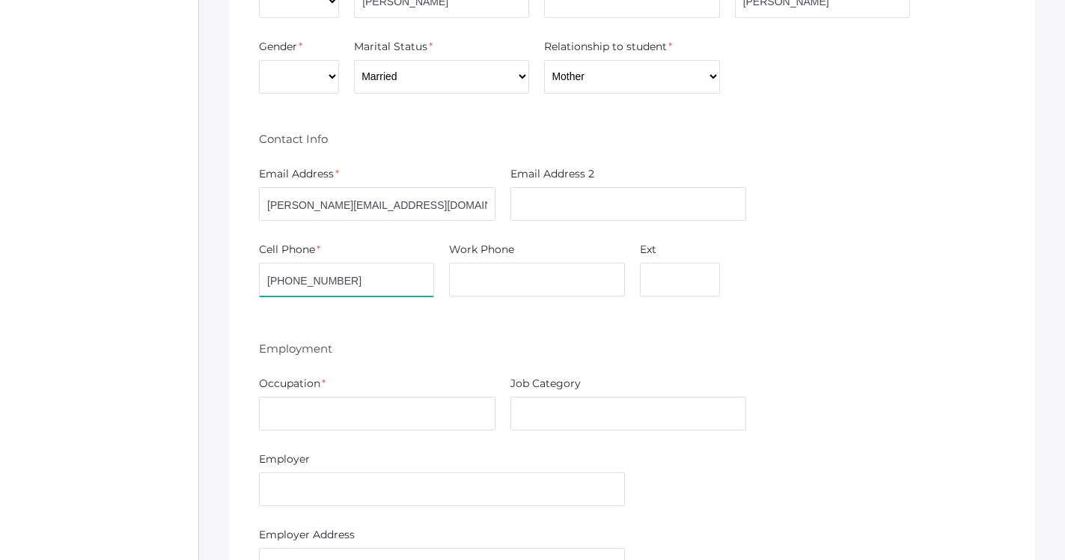
type input "[PHONE_NUMBER]"
type input "Nurse"
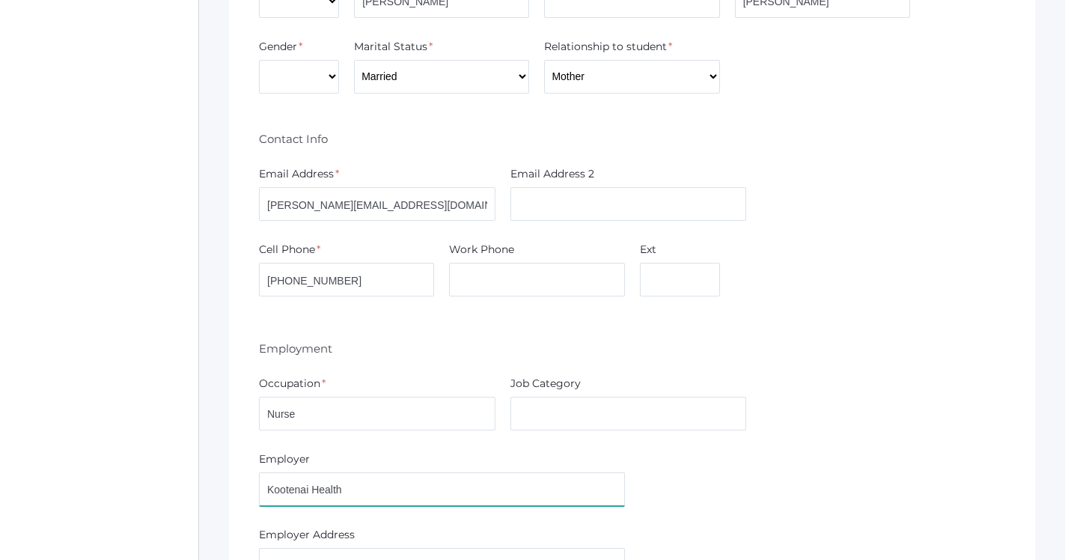
type input "Kootenai Health"
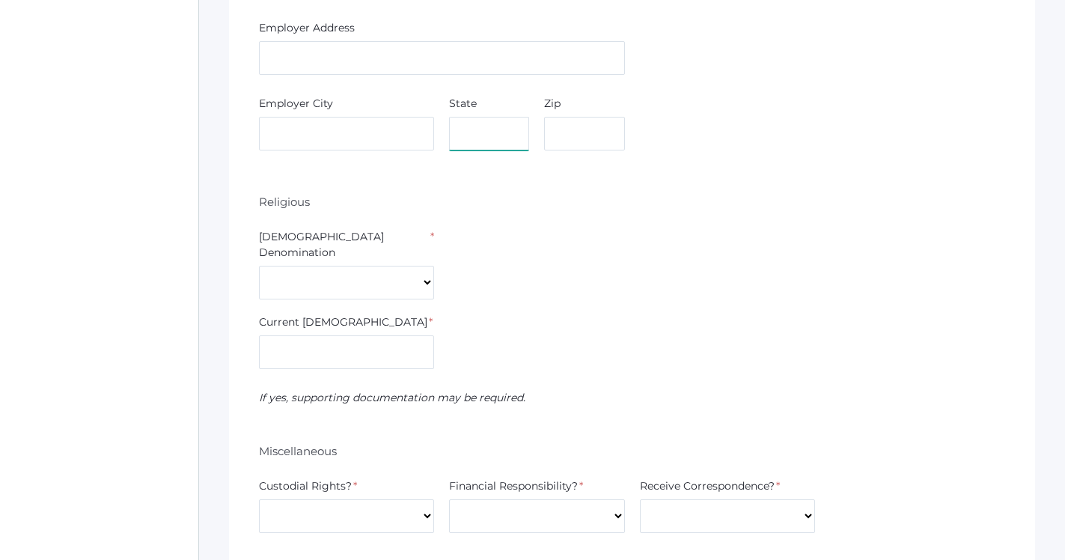
scroll to position [1255, 0]
select select "[DEMOGRAPHIC_DATA]"
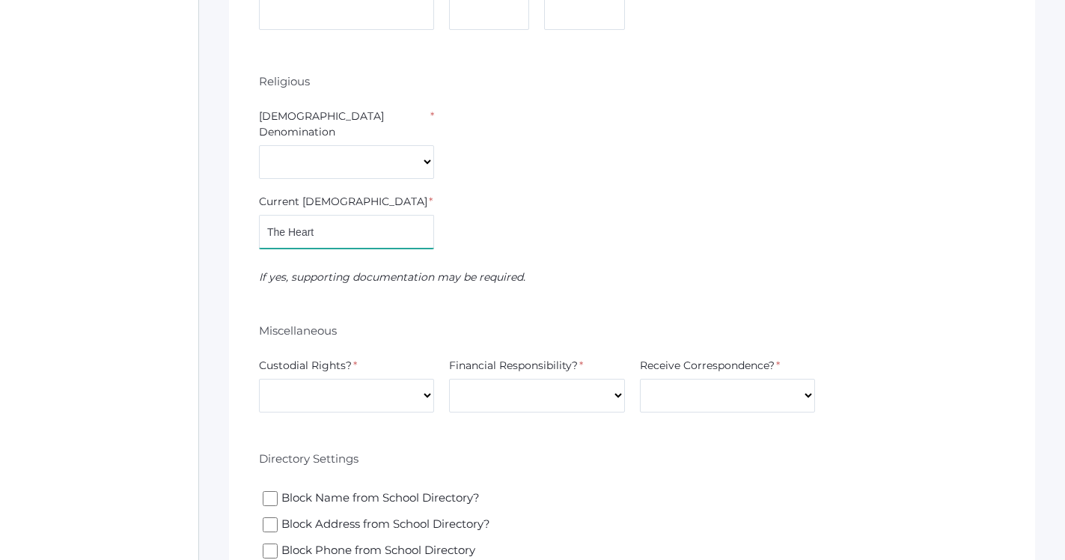
scroll to position [1380, 0]
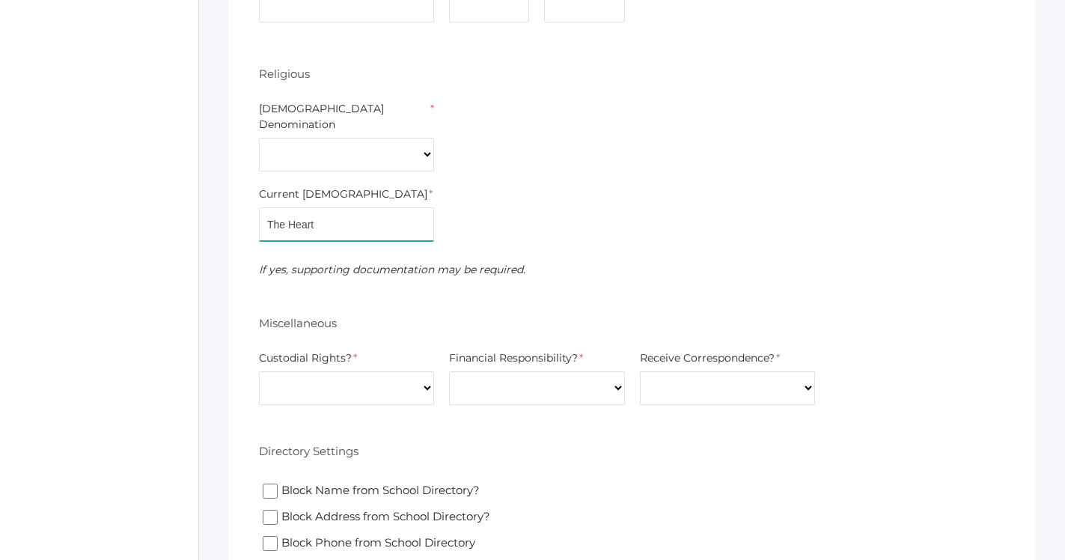
type input "The Heart"
select select "Yes"
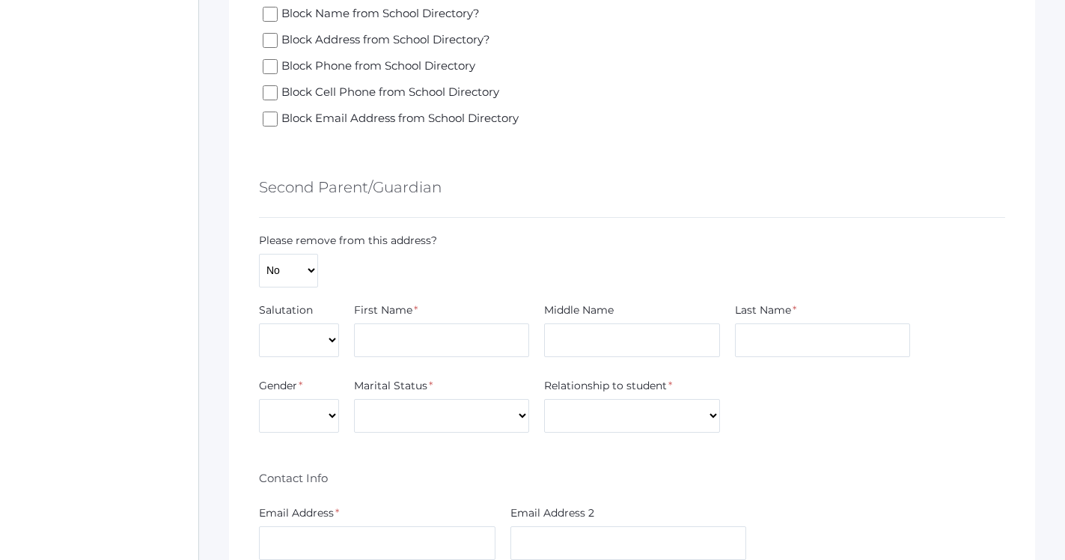
scroll to position [1868, 0]
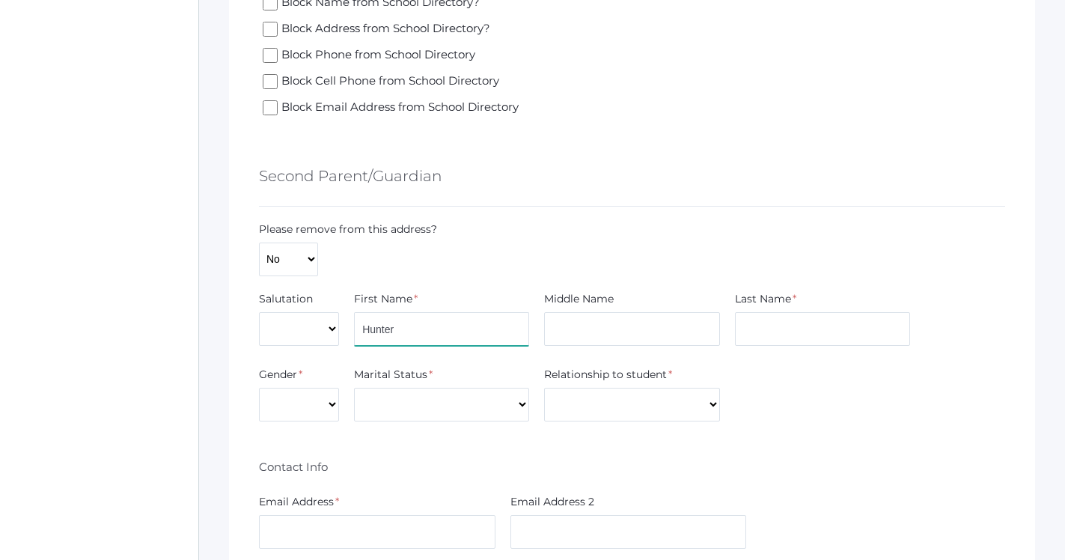
type input "Hunter"
type input "[PERSON_NAME]"
select select "[DEMOGRAPHIC_DATA]"
select select "Married"
select select "Father"
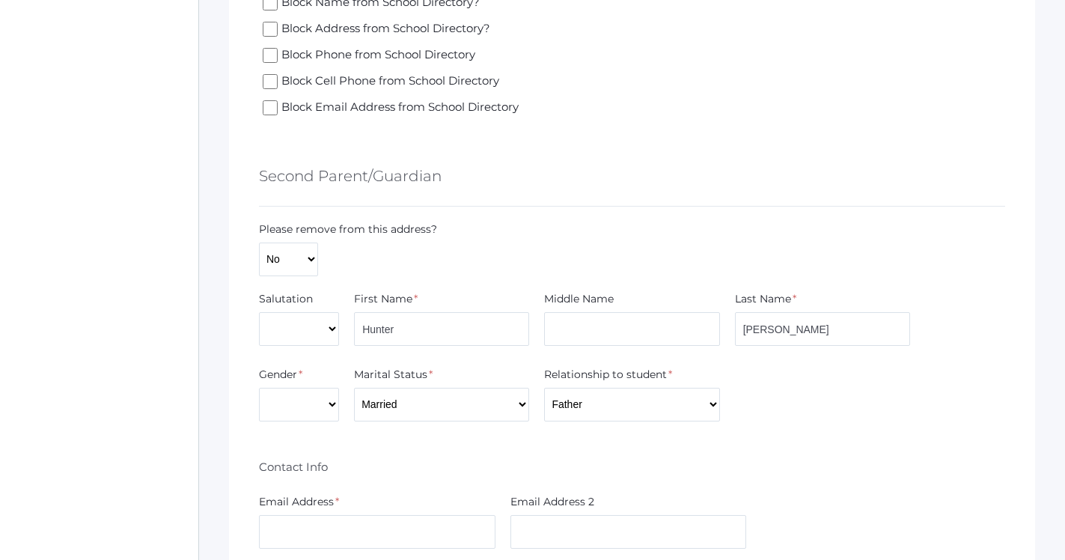
click at [629, 451] on div "Contact Info" at bounding box center [632, 465] width 746 height 28
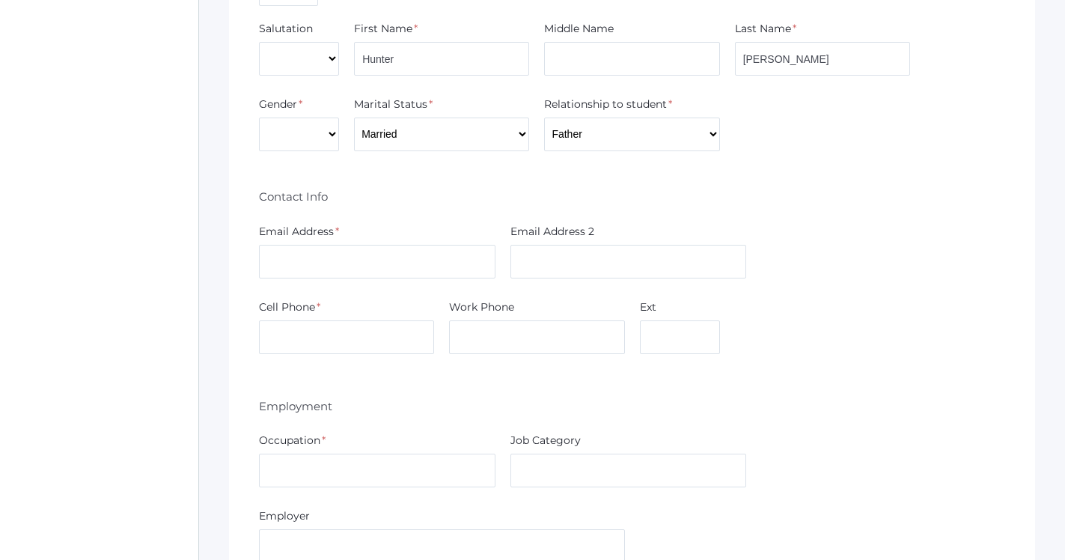
scroll to position [2141, 0]
click at [367, 242] on input "text" at bounding box center [377, 259] width 236 height 34
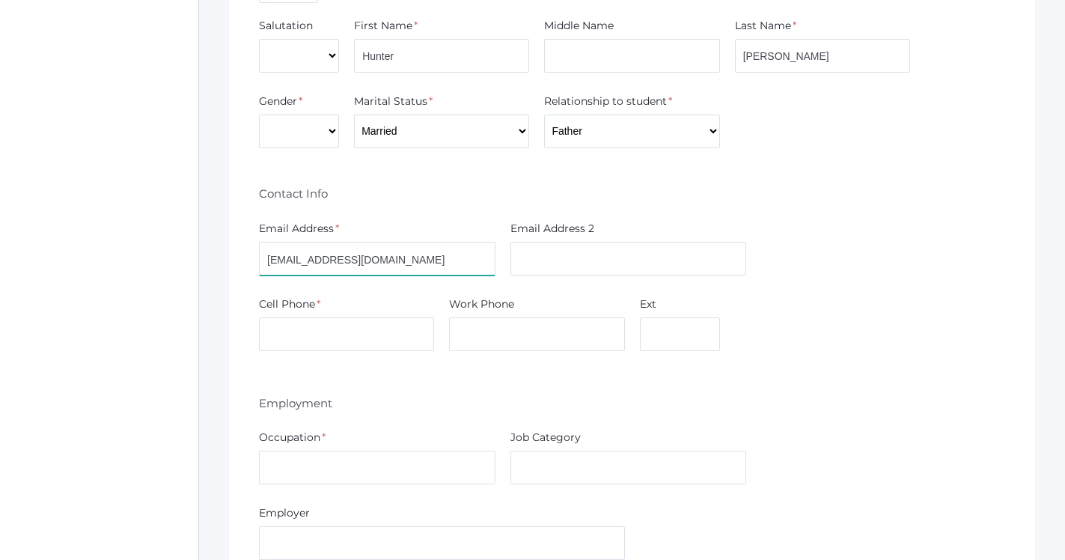
type input "[EMAIL_ADDRESS][DOMAIN_NAME]"
type input "[PHONE_NUMBER]"
click at [378, 453] on input "text" at bounding box center [377, 467] width 236 height 34
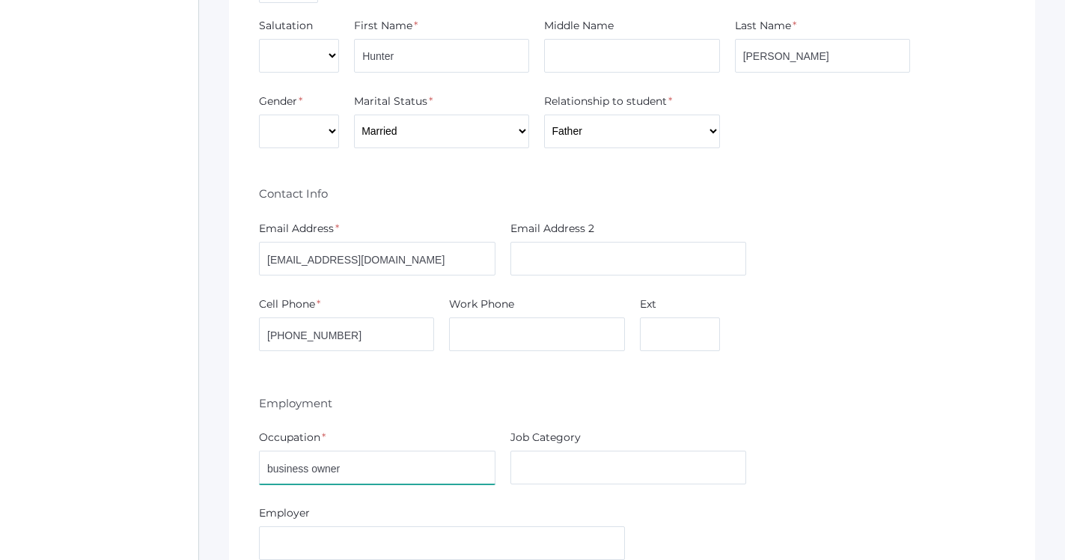
type input "business owner"
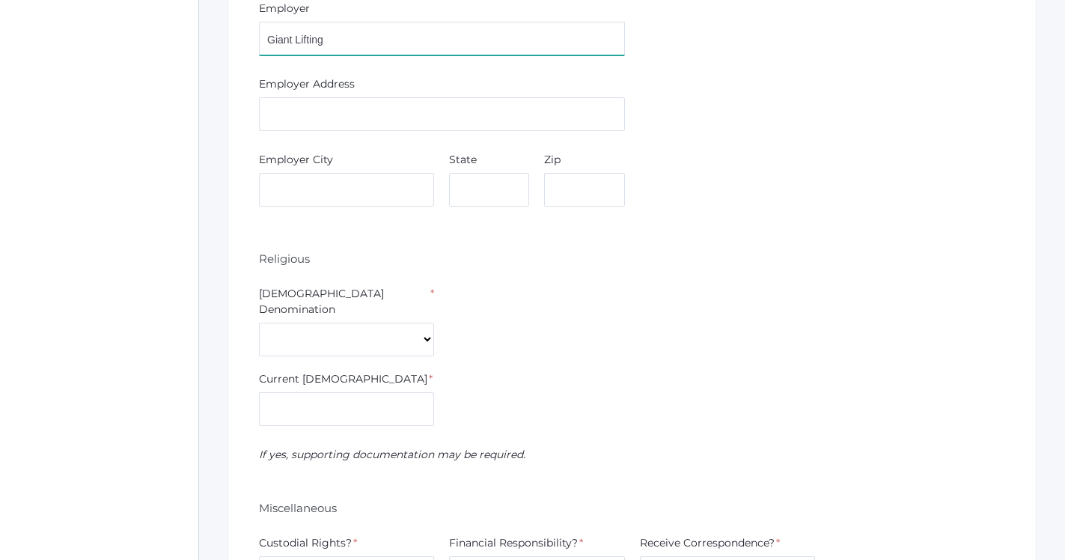
scroll to position [2688, 0]
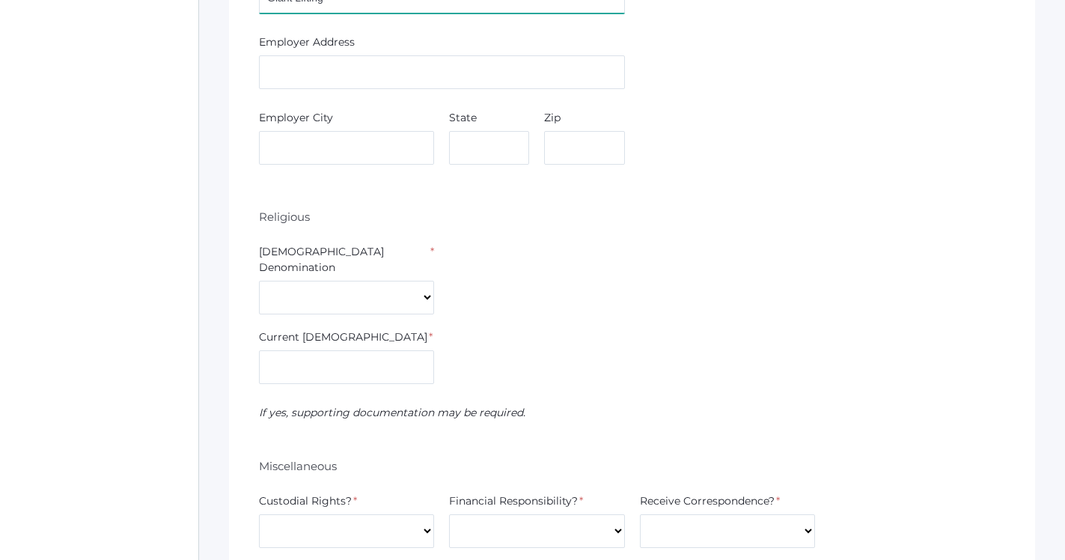
type input "Giant Lifting"
select select "[DEMOGRAPHIC_DATA]"
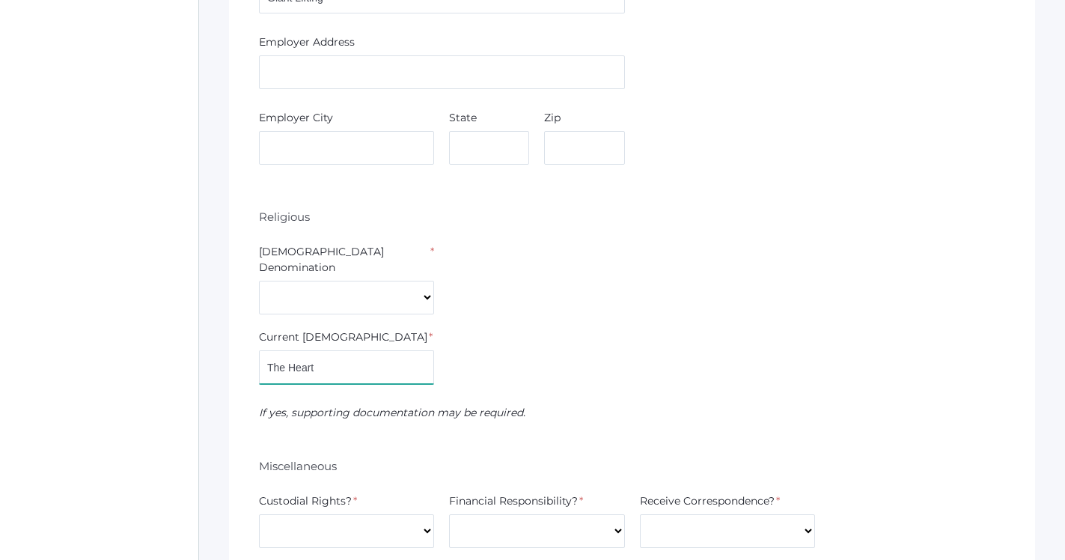
type input "The Heart"
select select "Yes"
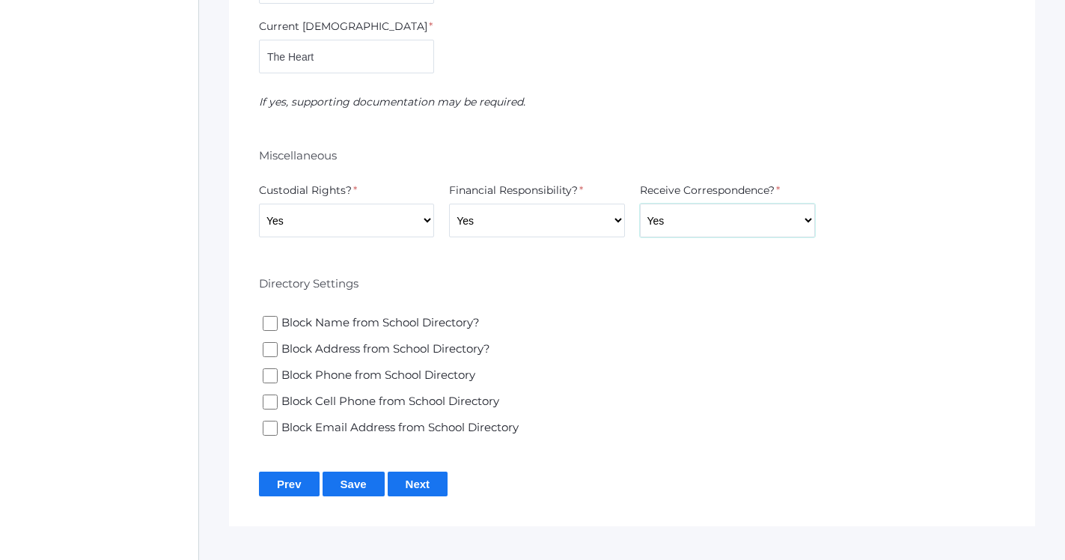
scroll to position [2997, 0]
click at [364, 472] on input "Save" at bounding box center [353, 484] width 62 height 25
click at [367, 472] on input "Save" at bounding box center [353, 484] width 62 height 25
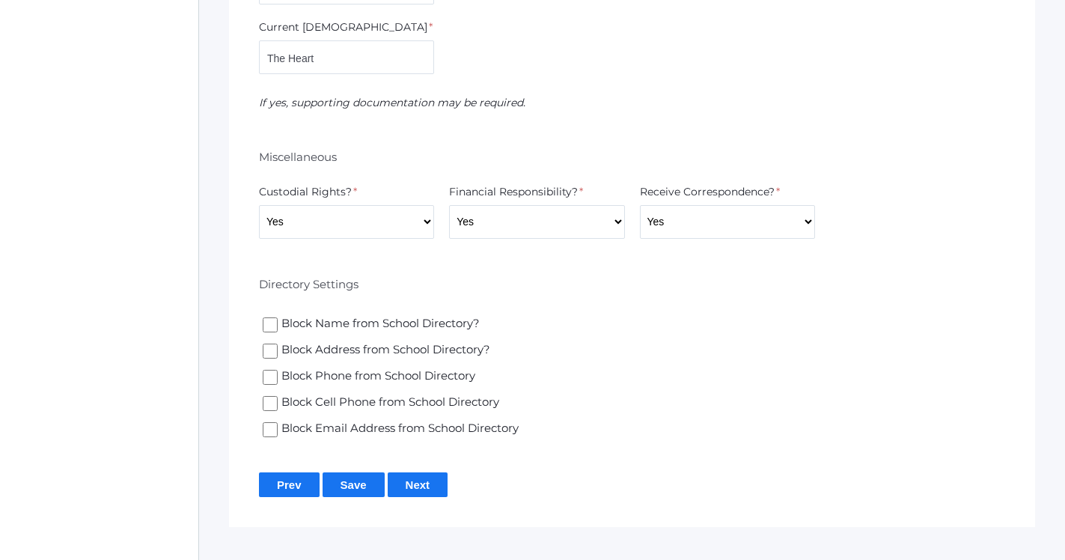
click at [441, 472] on input "Next" at bounding box center [418, 484] width 61 height 25
